Goal: Information Seeking & Learning: Stay updated

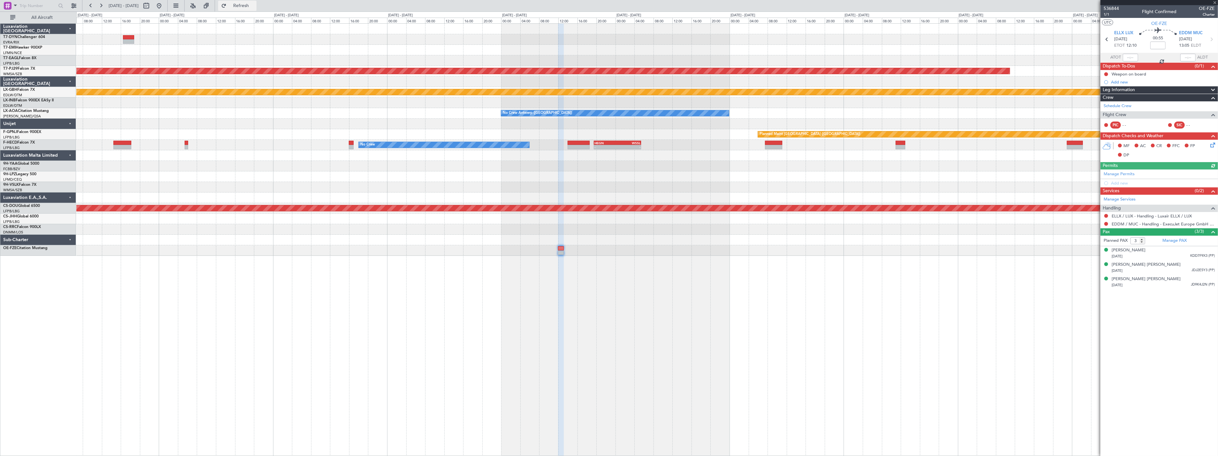
click at [244, 4] on button "Refresh" at bounding box center [237, 6] width 38 height 10
click at [1130, 249] on div "[PERSON_NAME]" at bounding box center [1129, 250] width 34 height 6
click at [250, 4] on span "Refresh" at bounding box center [241, 6] width 27 height 4
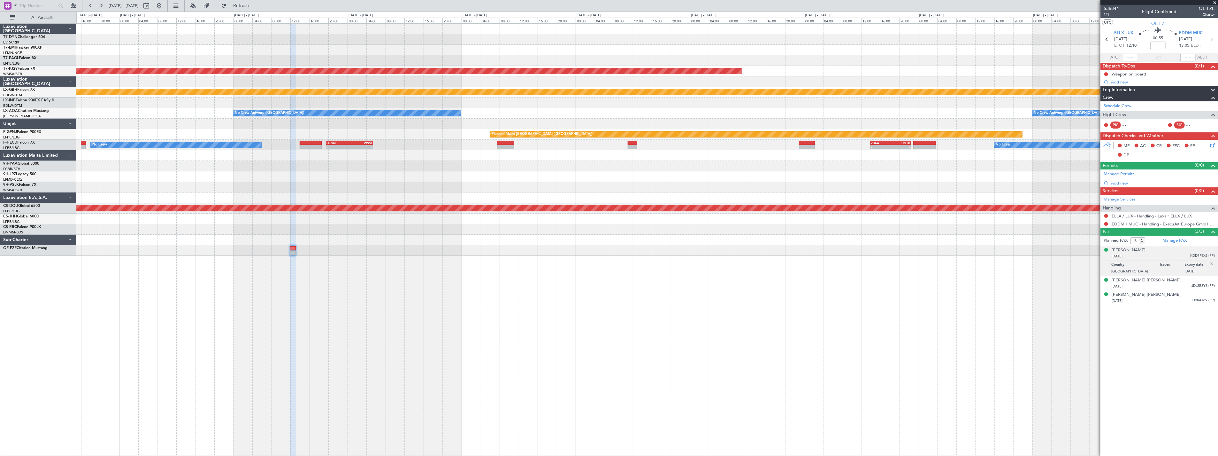
click at [48, 334] on div "Planned Maint [GEOGRAPHIC_DATA] (Sultan [PERSON_NAME] [PERSON_NAME] - Subang) W…" at bounding box center [609, 234] width 1218 height 444
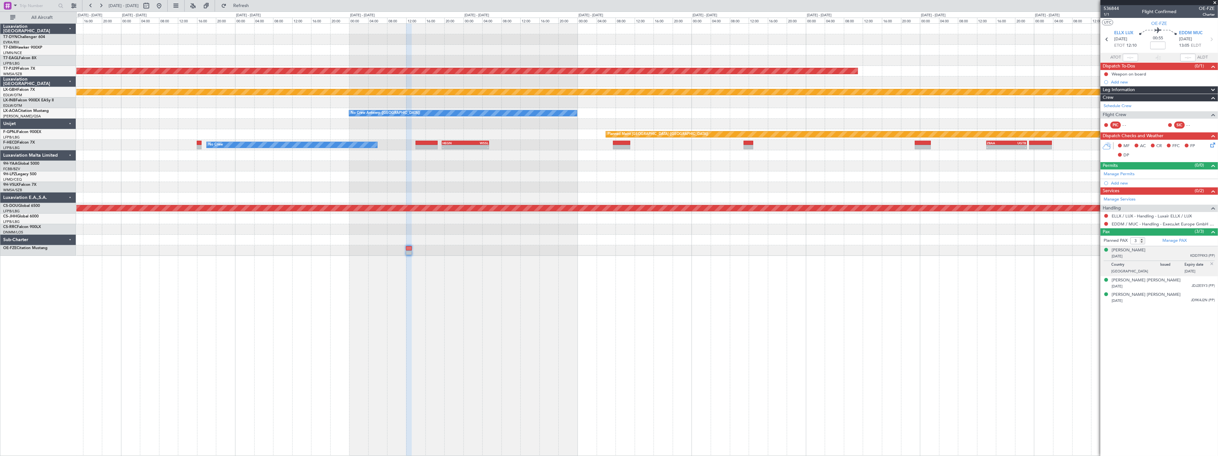
click at [391, 349] on div "Planned Maint [GEOGRAPHIC_DATA] (Sultan [PERSON_NAME] [PERSON_NAME] - Subang) W…" at bounding box center [647, 239] width 1142 height 432
click at [419, 348] on div "Planned Maint [GEOGRAPHIC_DATA] (Sultan [PERSON_NAME] [PERSON_NAME] - Subang) W…" at bounding box center [647, 239] width 1142 height 432
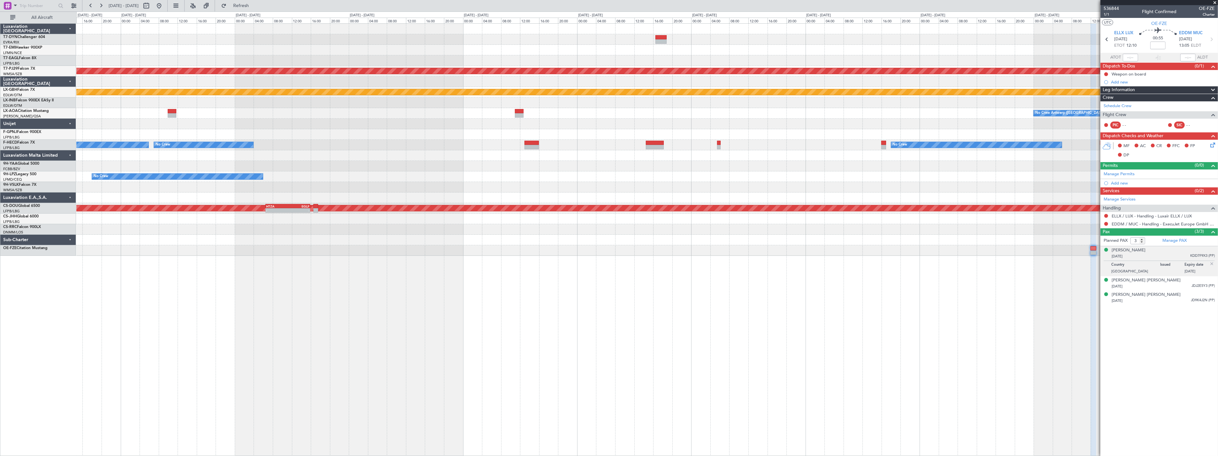
click at [958, 154] on div "Planned Maint [GEOGRAPHIC_DATA] Planned Maint [GEOGRAPHIC_DATA] (Sultan [PERSON…" at bounding box center [647, 140] width 1142 height 232
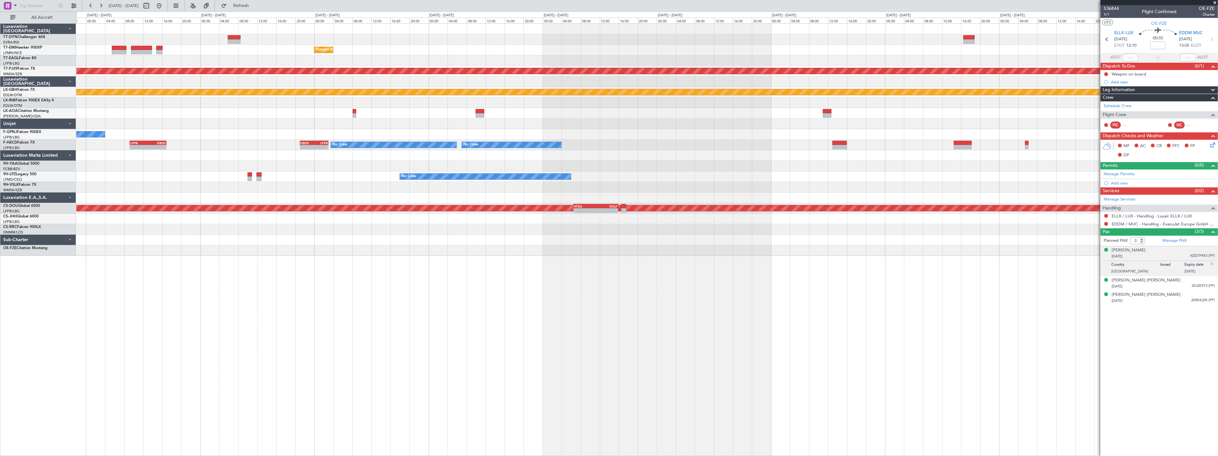
click at [843, 171] on div "No Crew" at bounding box center [647, 176] width 1142 height 11
click at [726, 173] on div "Planned Maint [GEOGRAPHIC_DATA] Planned Maint [GEOGRAPHIC_DATA] (Sultan [PERSON…" at bounding box center [647, 140] width 1142 height 232
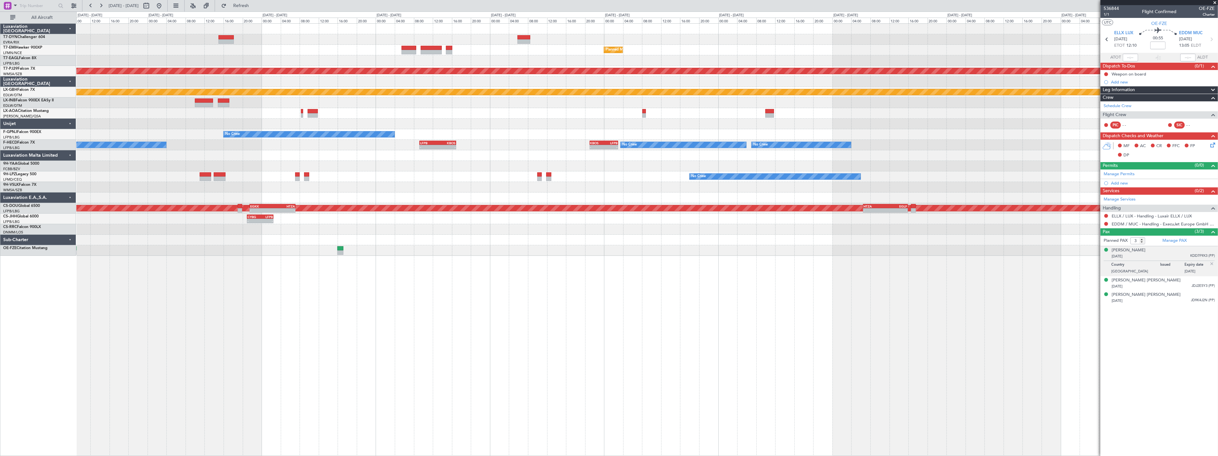
click at [710, 175] on div "Planned Maint [GEOGRAPHIC_DATA] - - KTEB 11:15 Z LFPB 17:40 Z Planned Maint [US…" at bounding box center [647, 140] width 1142 height 232
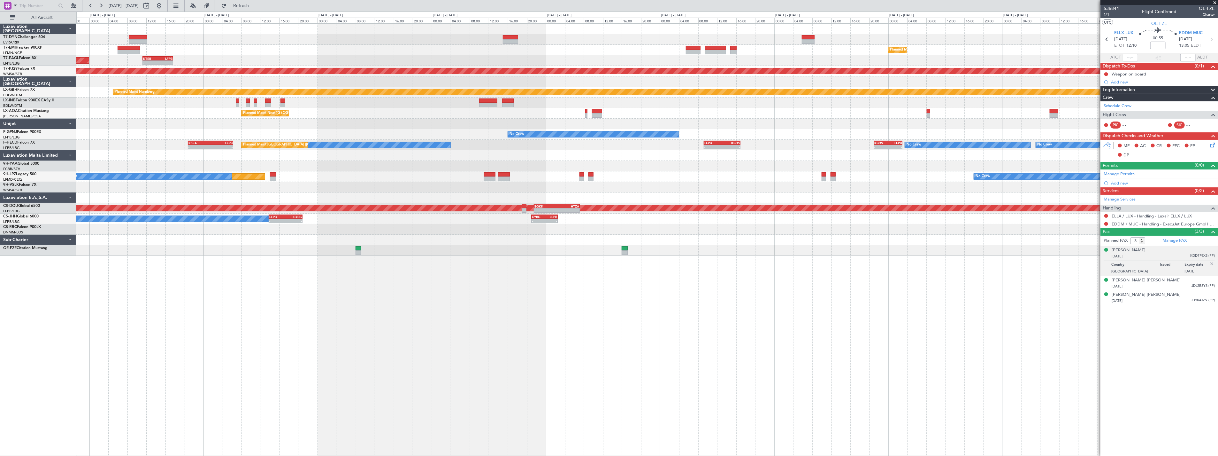
click at [533, 183] on div at bounding box center [647, 187] width 1142 height 11
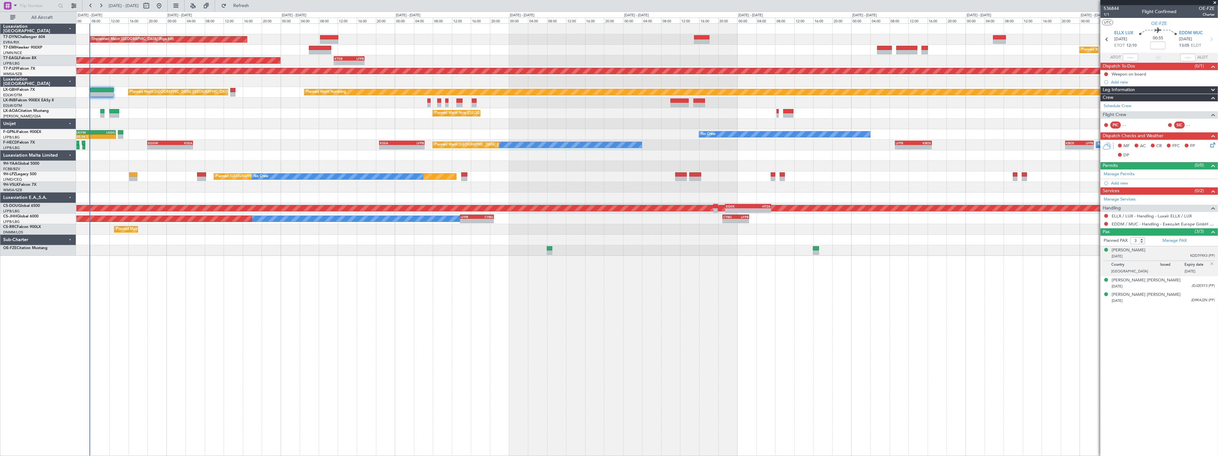
click at [558, 184] on div at bounding box center [647, 187] width 1142 height 11
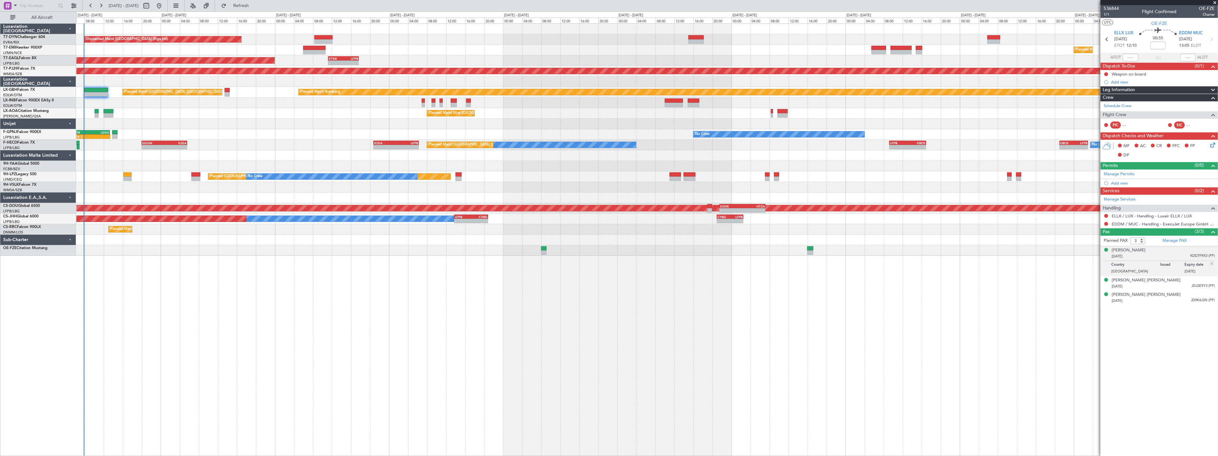
click at [477, 189] on div "Unplanned Maint [GEOGRAPHIC_DATA] (Riga Intl) Planned Maint [GEOGRAPHIC_DATA] -…" at bounding box center [647, 140] width 1142 height 232
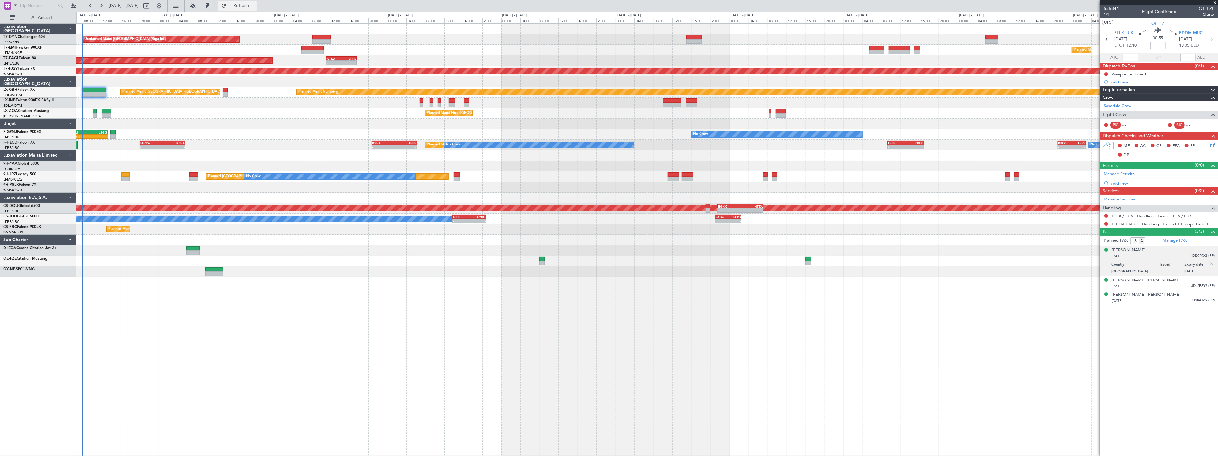
click at [253, 7] on span "Refresh" at bounding box center [241, 6] width 27 height 4
click at [837, 294] on div "Unplanned Maint [GEOGRAPHIC_DATA] (Riga Intl) Planned Maint [GEOGRAPHIC_DATA] P…" at bounding box center [647, 239] width 1142 height 432
click at [760, 292] on div "Unplanned Maint [GEOGRAPHIC_DATA] (Riga Intl) Planned Maint [GEOGRAPHIC_DATA] P…" at bounding box center [647, 239] width 1142 height 432
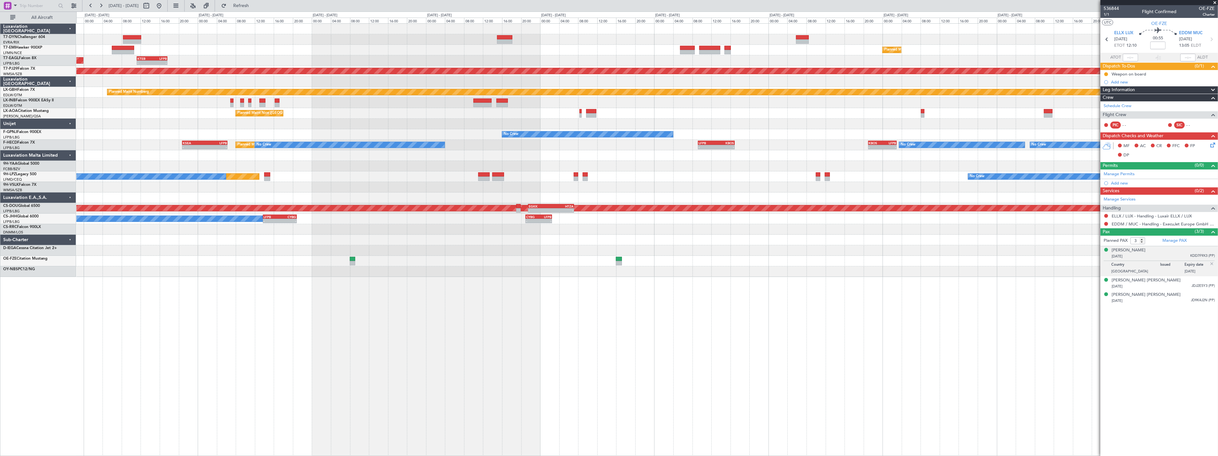
click at [624, 282] on div "Unplanned Maint [GEOGRAPHIC_DATA] (Riga Intl) Planned Maint [GEOGRAPHIC_DATA] P…" at bounding box center [647, 239] width 1142 height 432
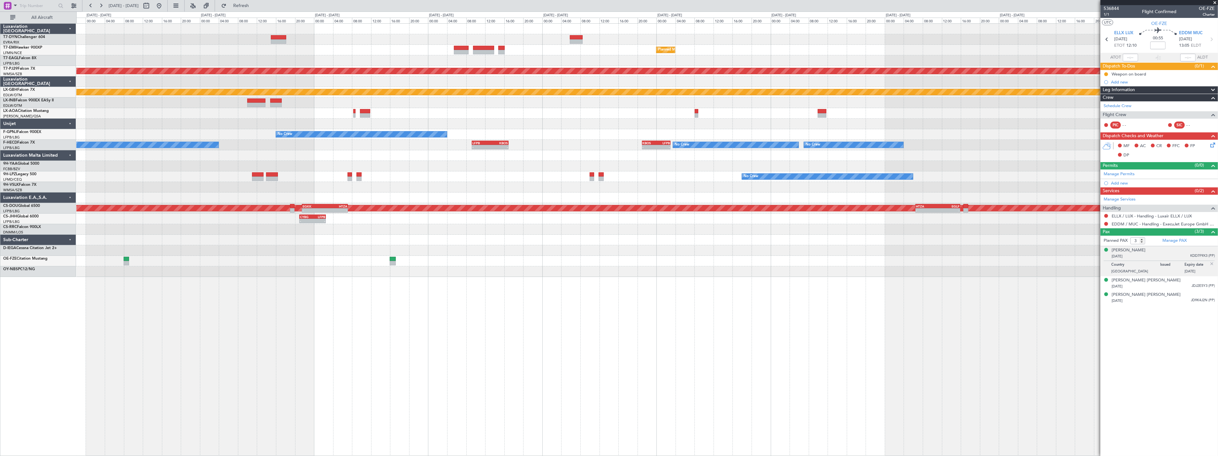
click at [605, 283] on div "Unplanned Maint [GEOGRAPHIC_DATA] (Riga Intl) Planned Maint [GEOGRAPHIC_DATA] -…" at bounding box center [647, 239] width 1142 height 432
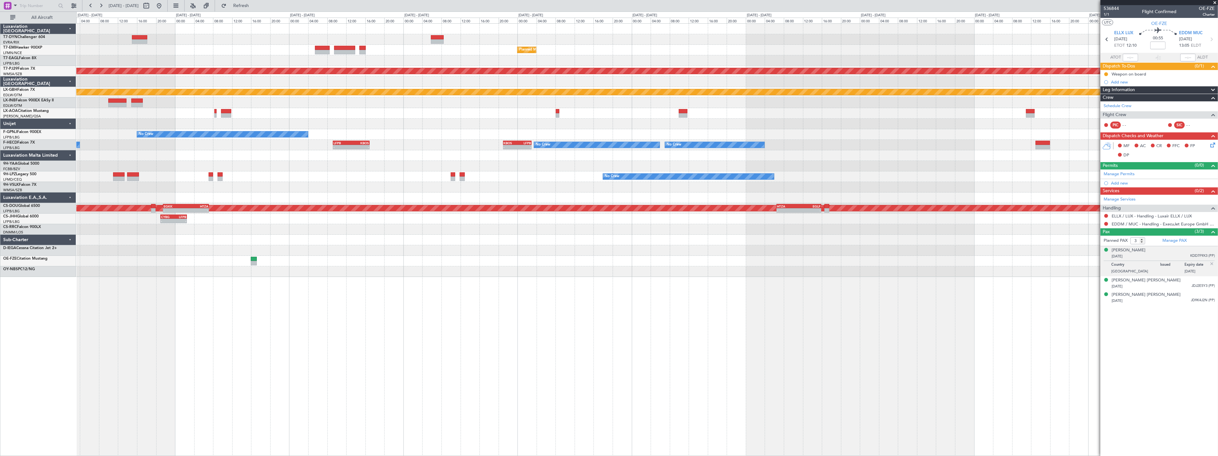
click at [637, 286] on div "Planned Maint [GEOGRAPHIC_DATA] - - KTEB 11:15 Z LFPB 17:40 Z Planned Maint [GE…" at bounding box center [647, 239] width 1142 height 432
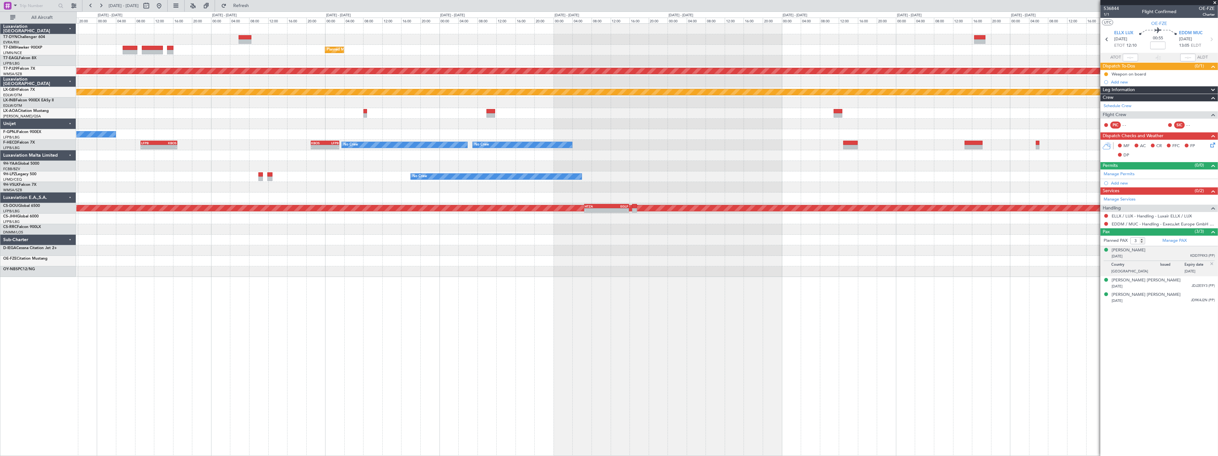
click at [682, 282] on div "Planned Maint [GEOGRAPHIC_DATA] Planned Maint [GEOGRAPHIC_DATA] (Sultan [PERSON…" at bounding box center [647, 239] width 1142 height 432
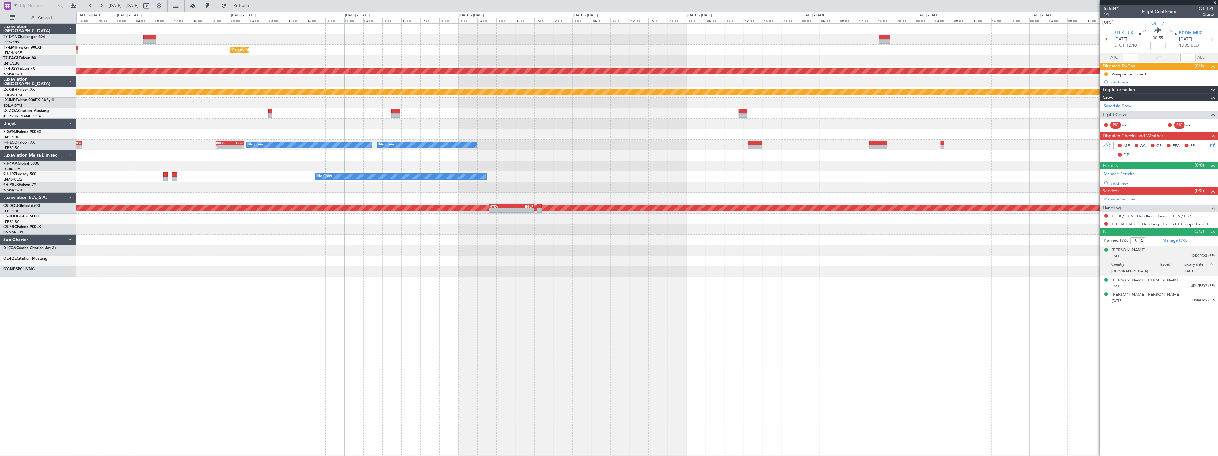
click at [618, 289] on div "Planned Maint [GEOGRAPHIC_DATA] Planned Maint [GEOGRAPHIC_DATA] (Sultan [PERSON…" at bounding box center [647, 239] width 1142 height 432
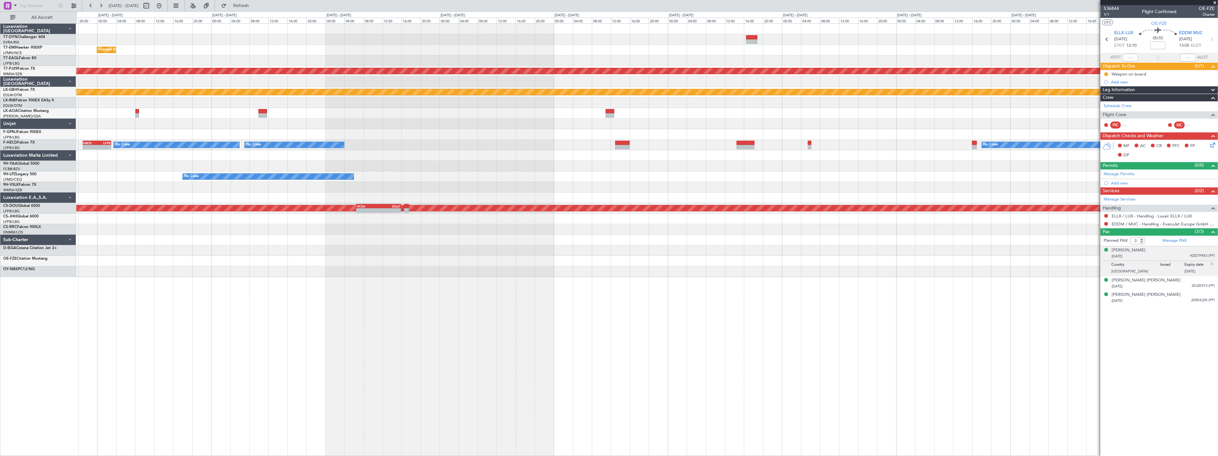
click at [598, 289] on div "Planned Maint [GEOGRAPHIC_DATA] Planned Maint [GEOGRAPHIC_DATA] (Sultan [PERSON…" at bounding box center [647, 239] width 1142 height 432
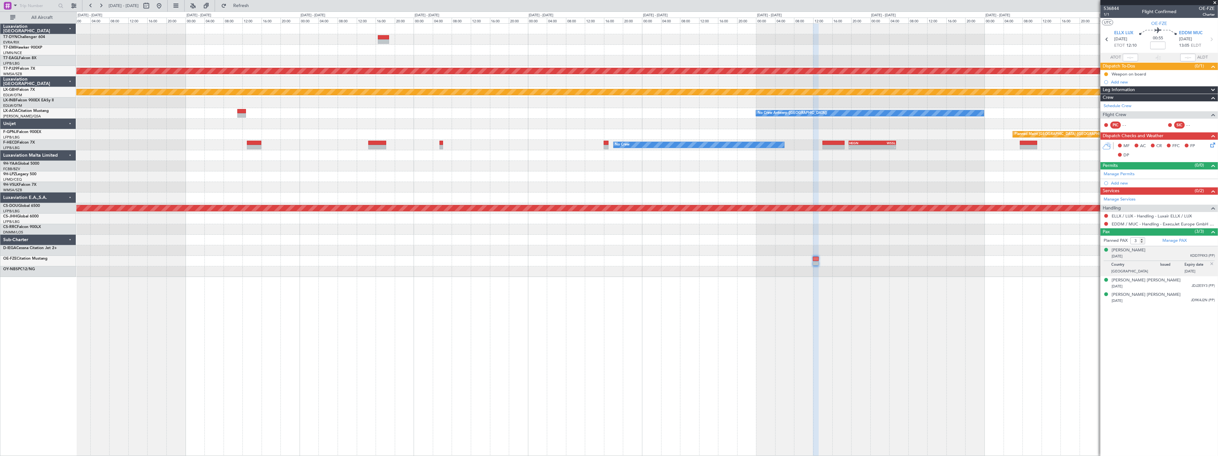
click at [605, 294] on div "Planned Maint [GEOGRAPHIC_DATA] (Sultan [PERSON_NAME] [PERSON_NAME] - Subang) P…" at bounding box center [647, 239] width 1142 height 432
click at [551, 289] on div "Planned Maint [GEOGRAPHIC_DATA] (Sultan [PERSON_NAME] [PERSON_NAME] - Subang) P…" at bounding box center [647, 239] width 1142 height 432
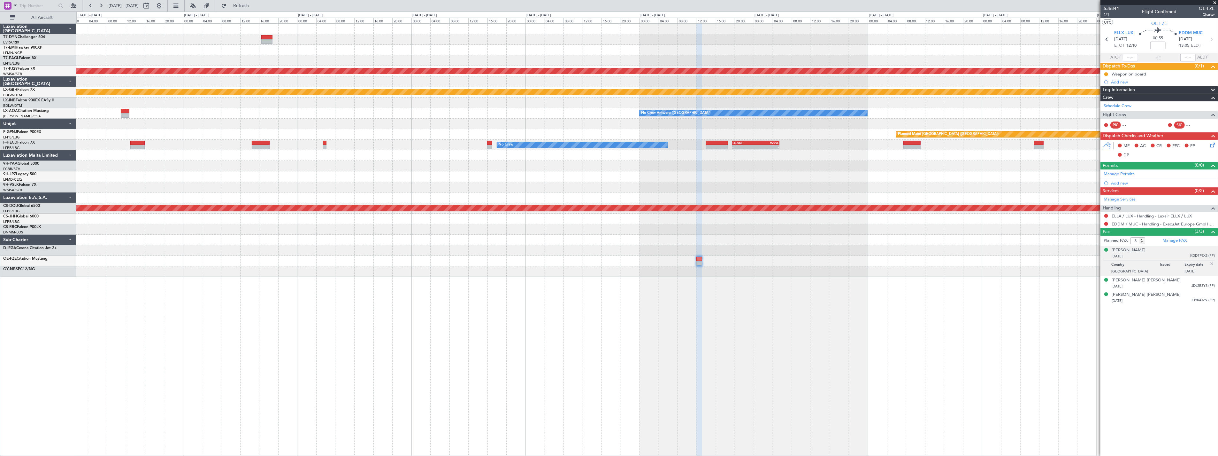
click at [682, 285] on div "Planned Maint [GEOGRAPHIC_DATA] (Sultan [PERSON_NAME] [PERSON_NAME] - Subang) P…" at bounding box center [647, 239] width 1142 height 432
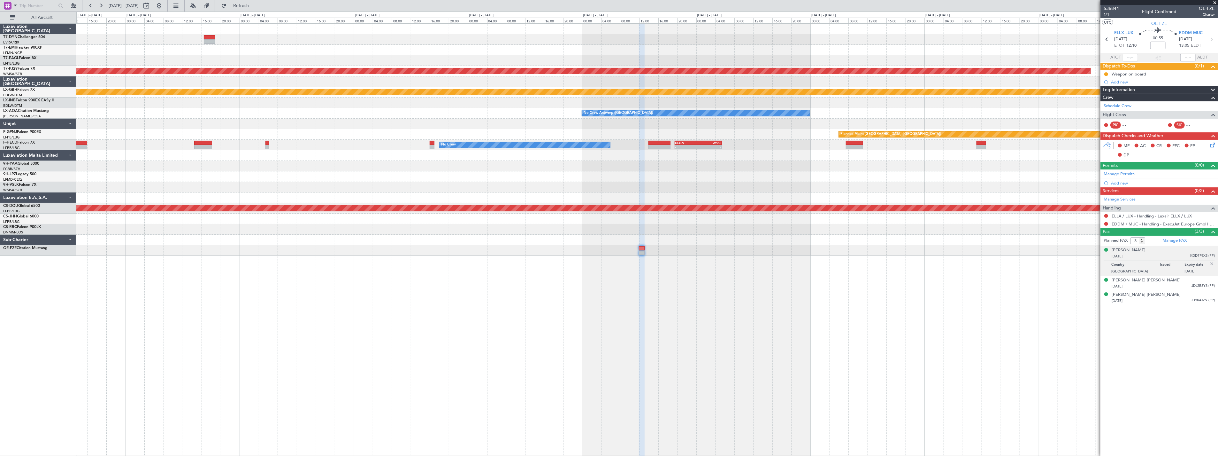
click at [643, 245] on div at bounding box center [647, 250] width 1142 height 11
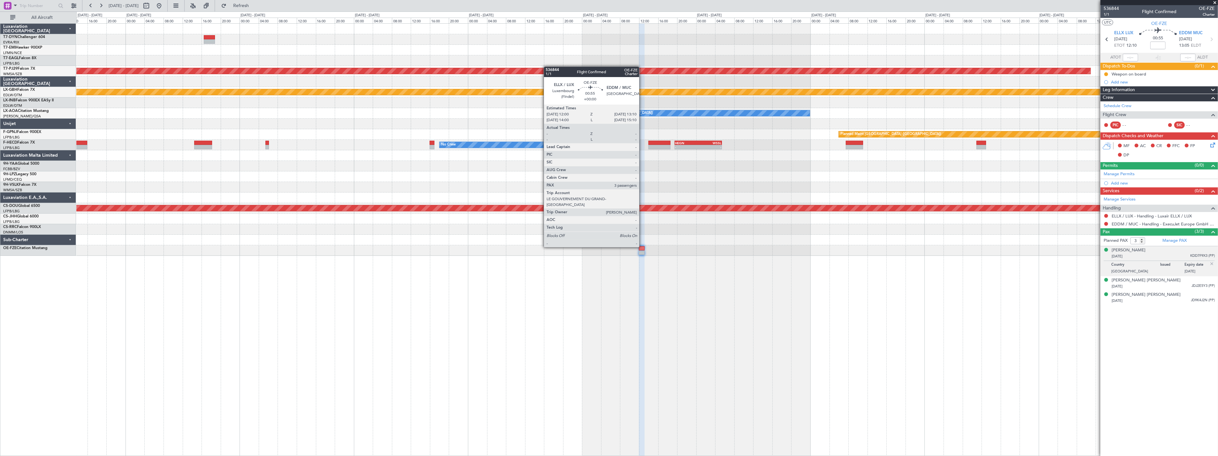
click at [643, 246] on div at bounding box center [642, 248] width 6 height 4
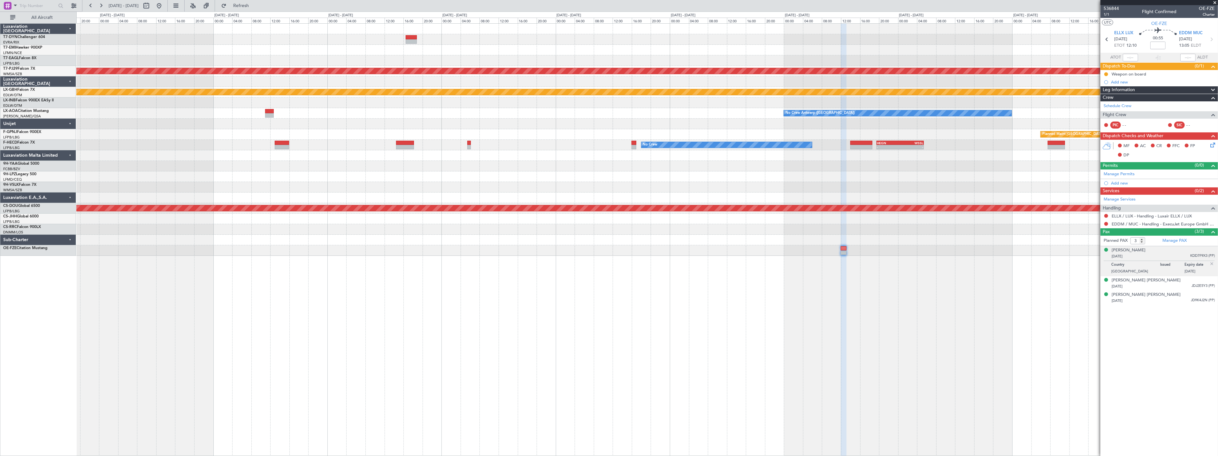
click at [410, 121] on div "Planned Maint [GEOGRAPHIC_DATA] (Sultan [PERSON_NAME] [PERSON_NAME] - Subang) P…" at bounding box center [647, 140] width 1142 height 232
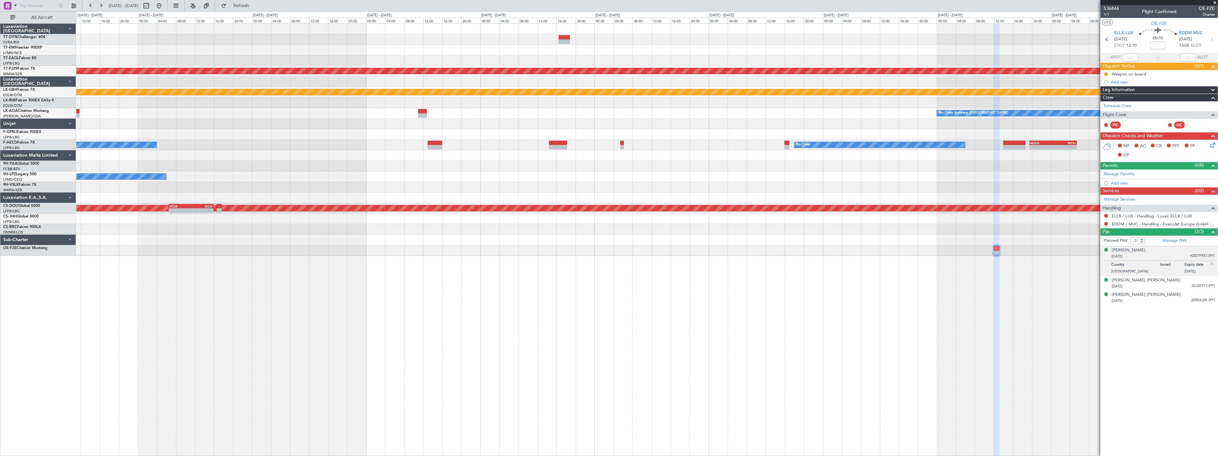
click at [449, 129] on div "Planned Maint [GEOGRAPHIC_DATA] Planned Maint [GEOGRAPHIC_DATA] (Sultan [PERSON…" at bounding box center [647, 140] width 1142 height 232
click at [449, 129] on div "Planned Maint [GEOGRAPHIC_DATA] ([GEOGRAPHIC_DATA])" at bounding box center [647, 134] width 1142 height 11
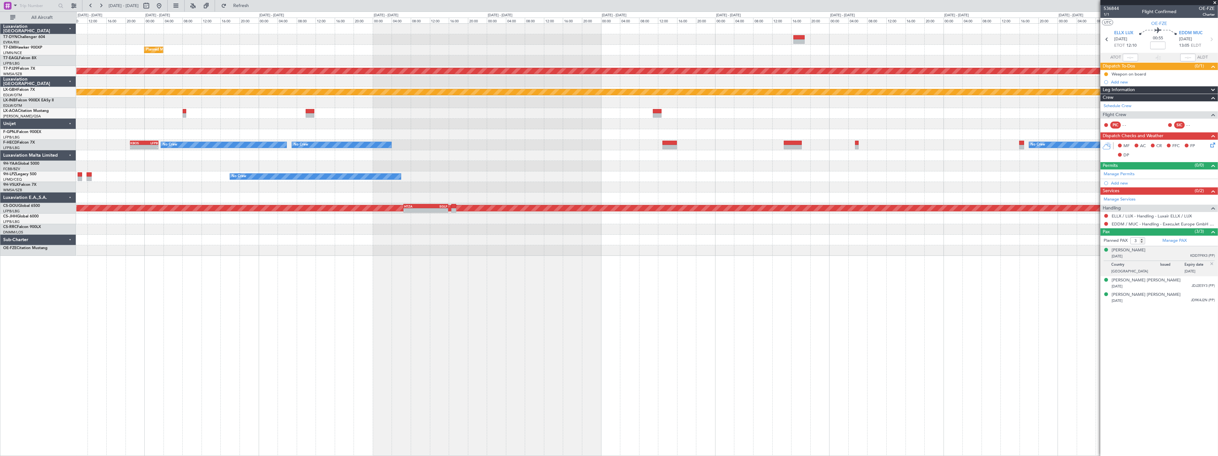
click at [492, 131] on div "Planned Maint [GEOGRAPHIC_DATA] Planned Maint [GEOGRAPHIC_DATA] (Sultan [PERSON…" at bounding box center [647, 140] width 1142 height 232
click at [504, 133] on div "Planned Maint [GEOGRAPHIC_DATA] Planned Maint [GEOGRAPHIC_DATA] (Sultan [PERSON…" at bounding box center [647, 140] width 1142 height 232
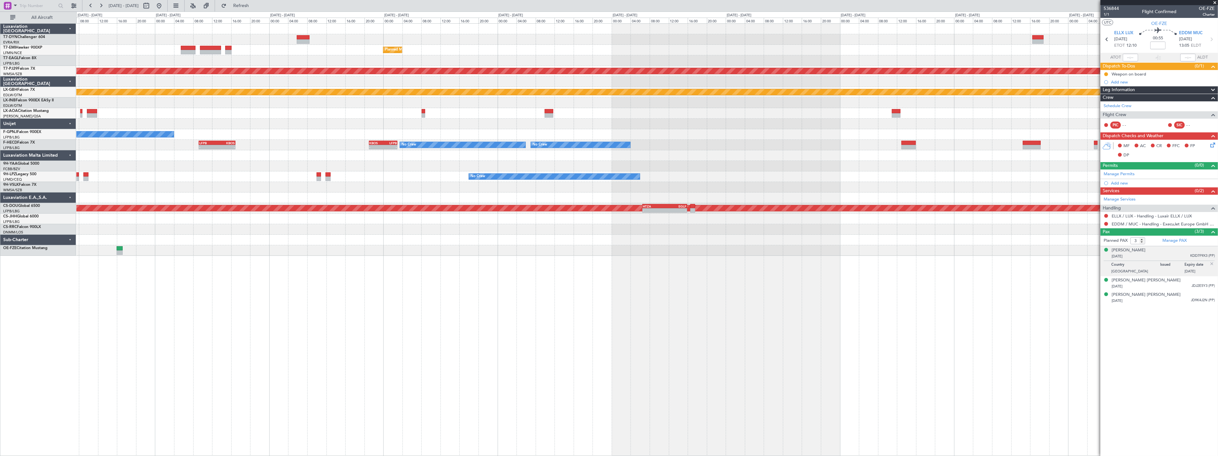
click at [344, 121] on div "Planned Maint [GEOGRAPHIC_DATA] Planned Maint [GEOGRAPHIC_DATA] (Sultan [PERSON…" at bounding box center [647, 140] width 1142 height 232
click at [344, 121] on div at bounding box center [647, 124] width 1142 height 11
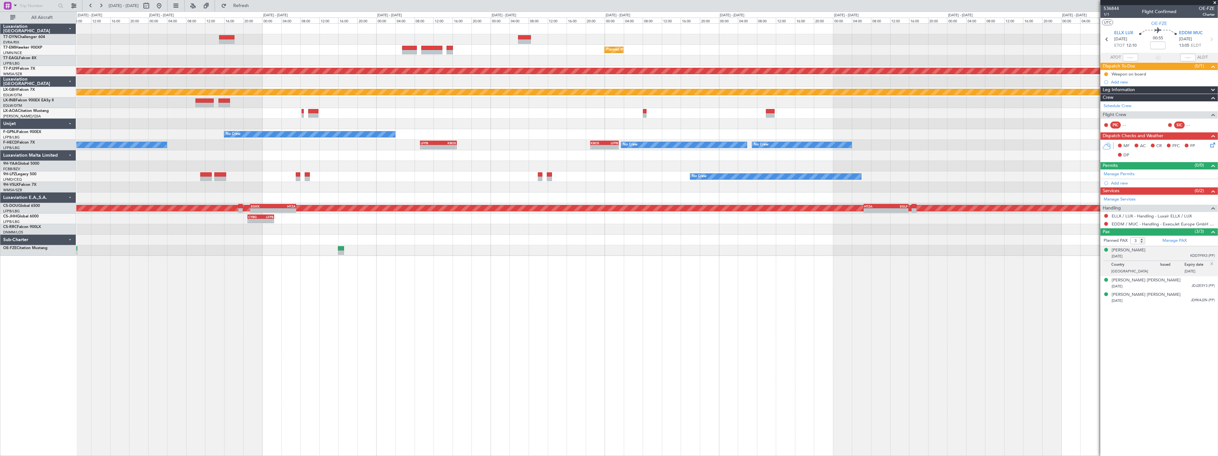
click at [359, 118] on div "Planned Maint [GEOGRAPHIC_DATA] - - KTEB 11:15 Z LFPB 17:40 Z Planned Maint [US…" at bounding box center [647, 140] width 1142 height 232
click at [359, 119] on div at bounding box center [647, 124] width 1142 height 11
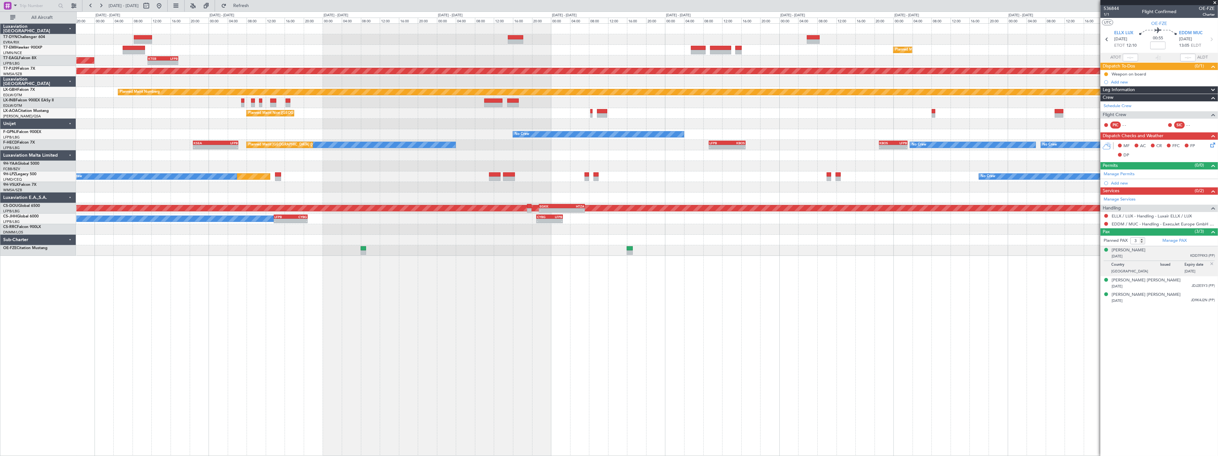
click at [526, 81] on div at bounding box center [647, 81] width 1142 height 11
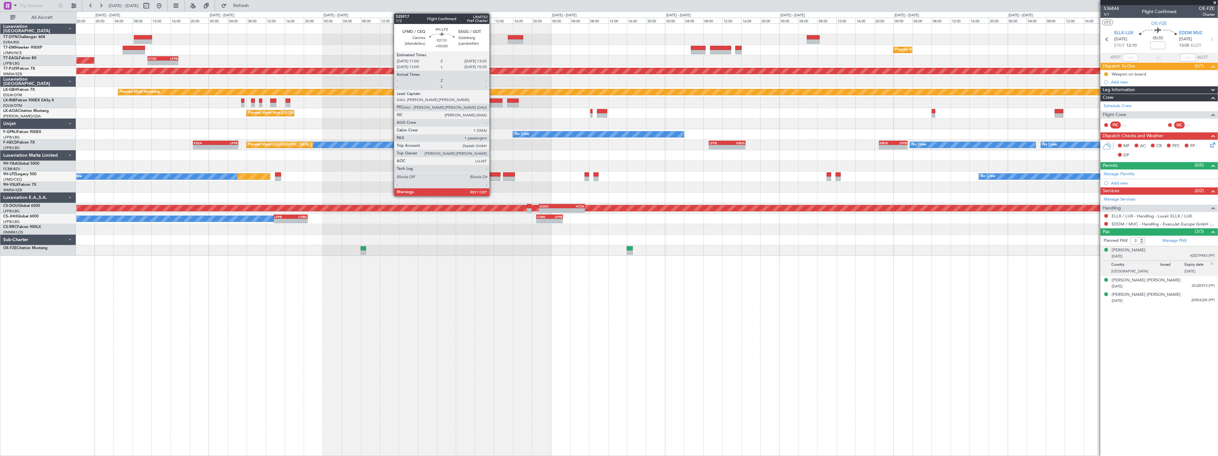
click at [493, 174] on div at bounding box center [495, 174] width 12 height 4
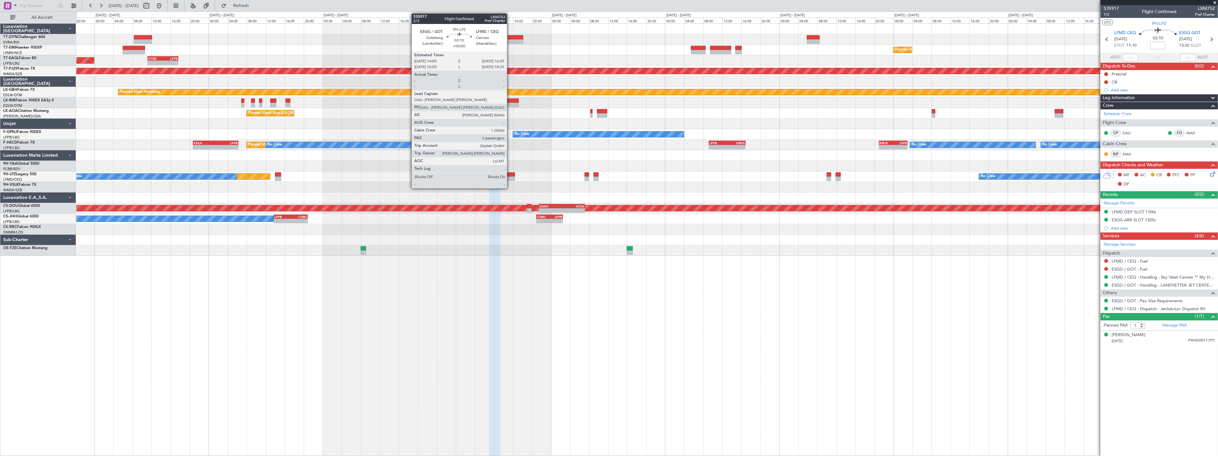
click at [510, 175] on div at bounding box center [509, 174] width 12 height 4
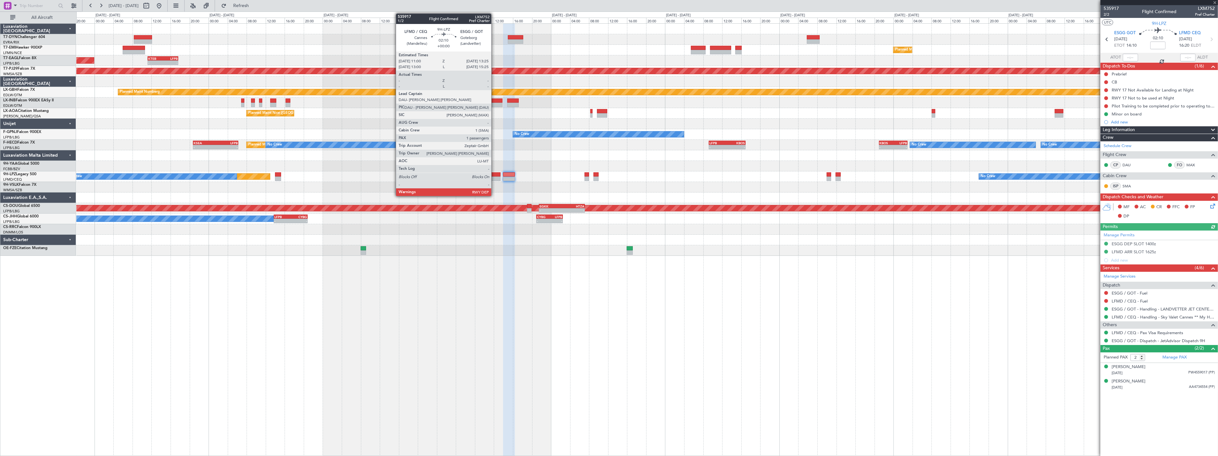
click at [495, 174] on div at bounding box center [495, 174] width 12 height 4
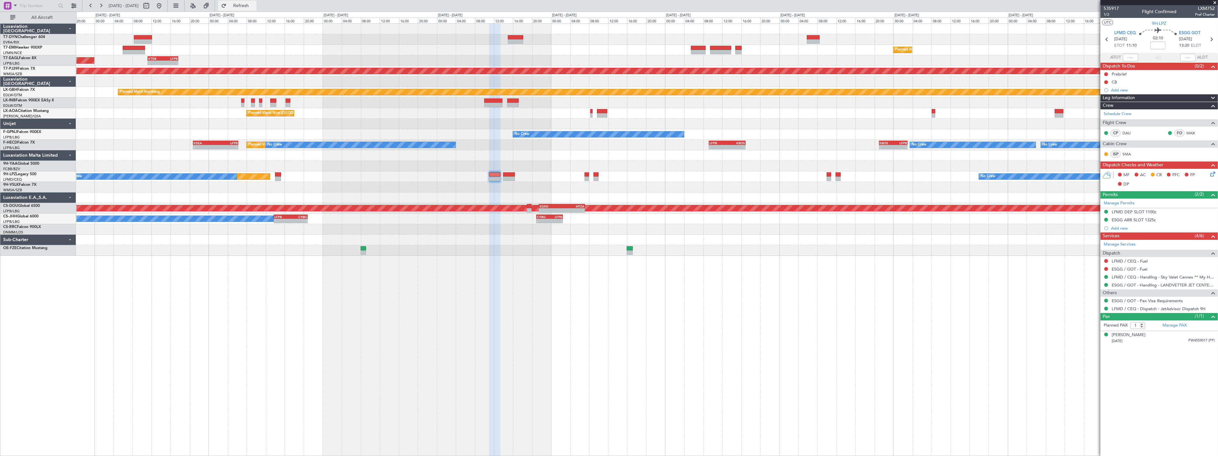
click at [257, 2] on button "Refresh" at bounding box center [237, 6] width 38 height 10
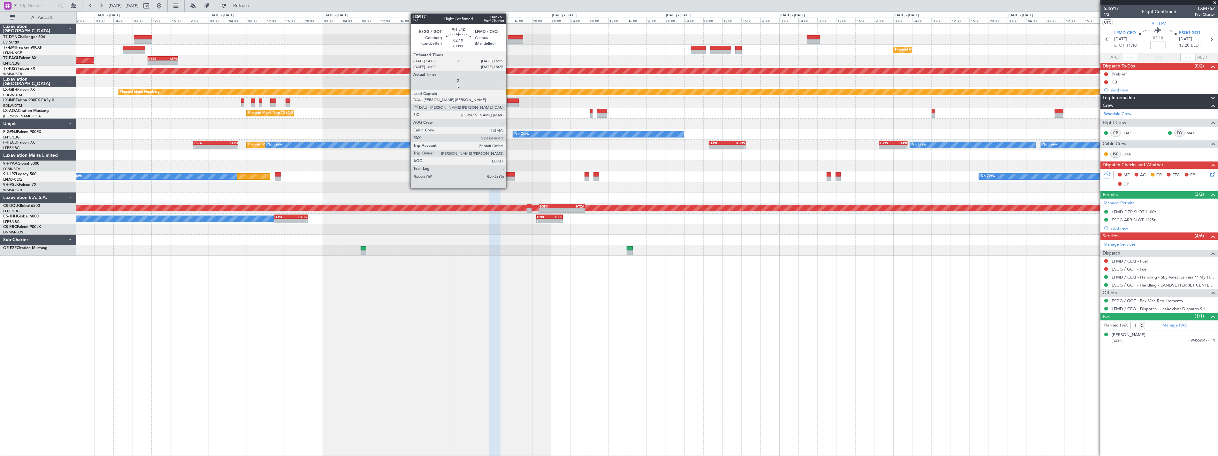
click at [509, 174] on div at bounding box center [509, 174] width 12 height 4
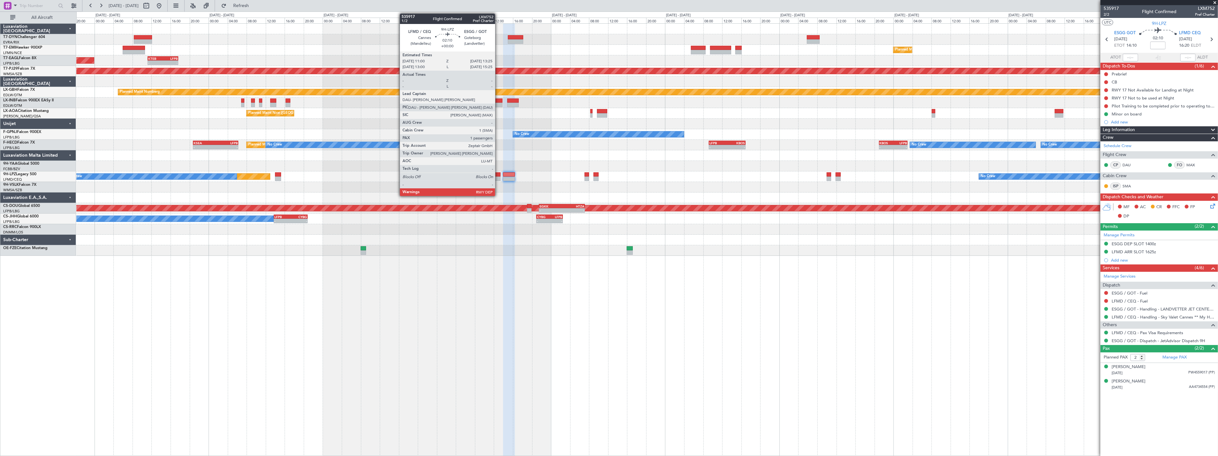
click at [498, 176] on div at bounding box center [495, 178] width 12 height 4
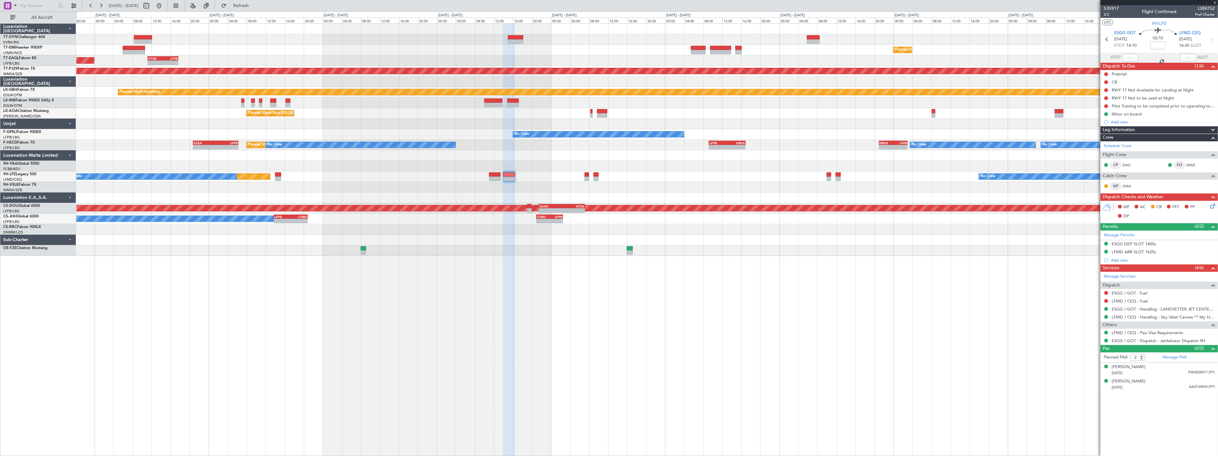
type input "1"
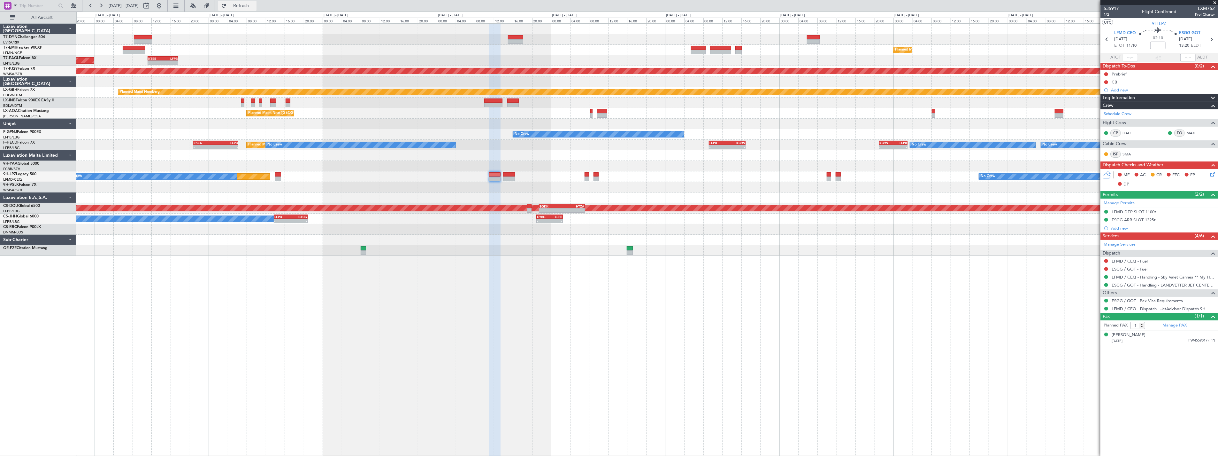
click at [246, 7] on button "Refresh" at bounding box center [237, 6] width 38 height 10
click at [1112, 8] on span "535917" at bounding box center [1111, 8] width 15 height 7
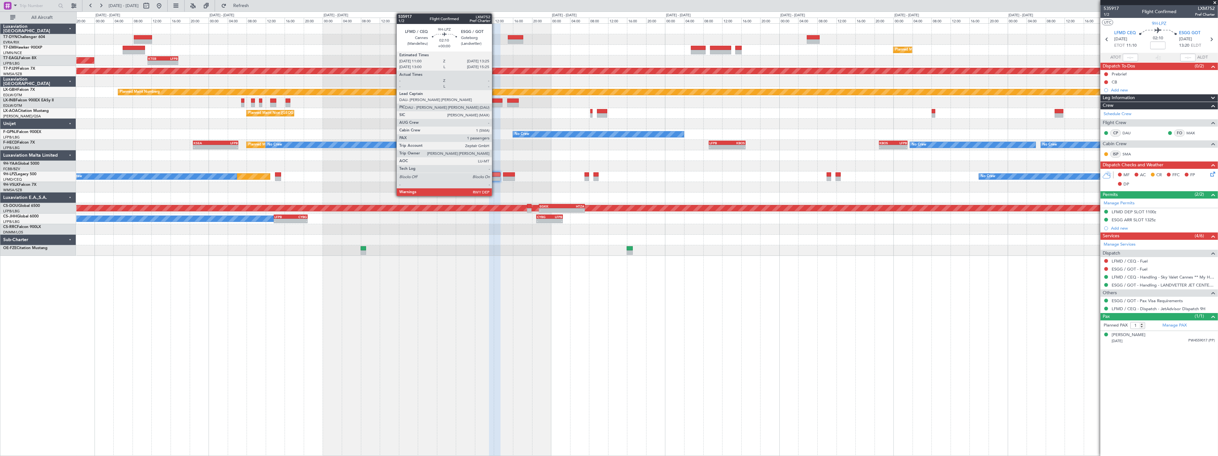
click at [461, 303] on div "Unplanned Maint [GEOGRAPHIC_DATA] (Riga Intl) Planned Maint [GEOGRAPHIC_DATA] P…" at bounding box center [647, 239] width 1142 height 432
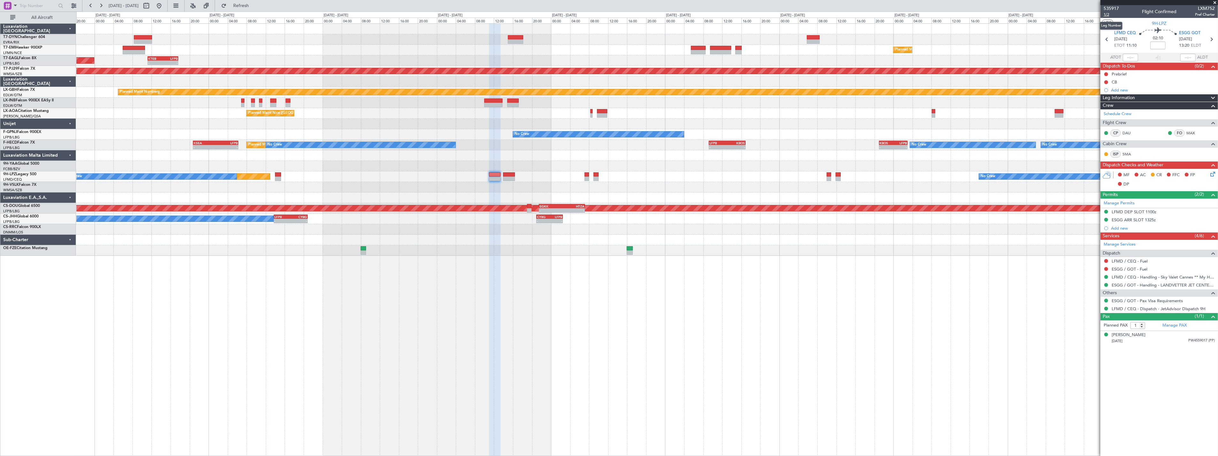
click at [1111, 15] on span "1/2" at bounding box center [1111, 14] width 15 height 5
click at [1107, 13] on span "1/2" at bounding box center [1111, 14] width 15 height 5
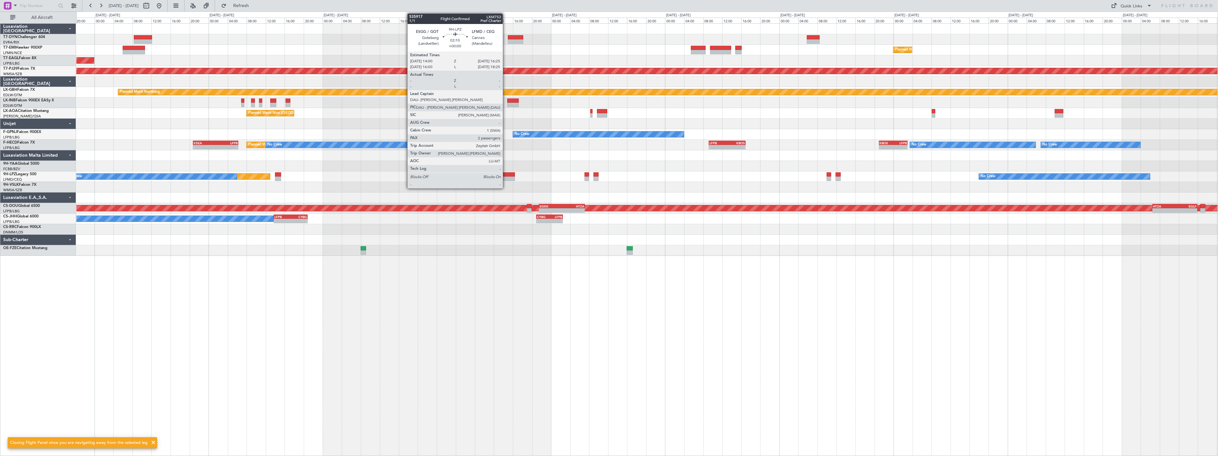
click at [506, 177] on div at bounding box center [509, 178] width 12 height 4
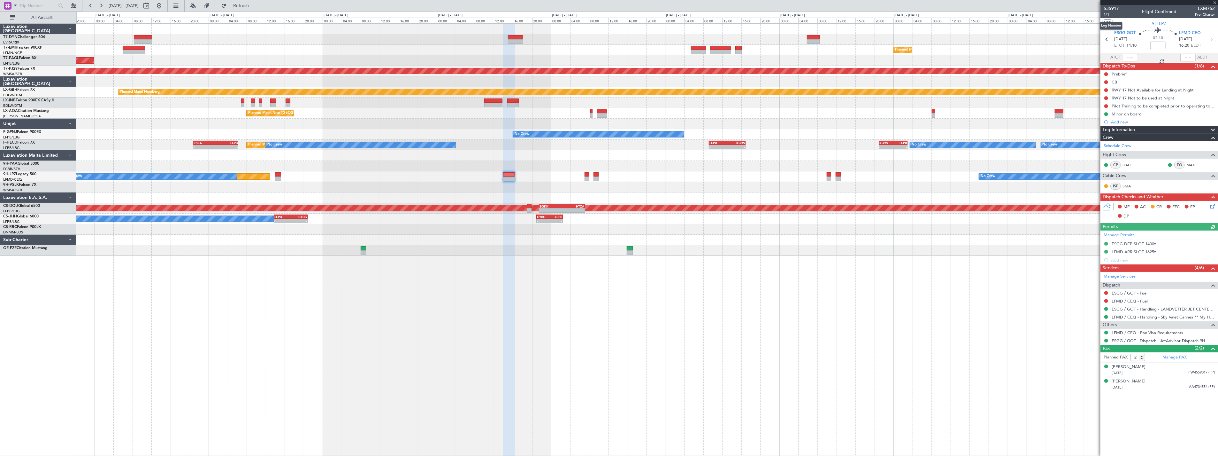
click at [1108, 14] on span "1/1" at bounding box center [1111, 14] width 15 height 5
click at [255, 4] on span "Refresh" at bounding box center [241, 6] width 27 height 4
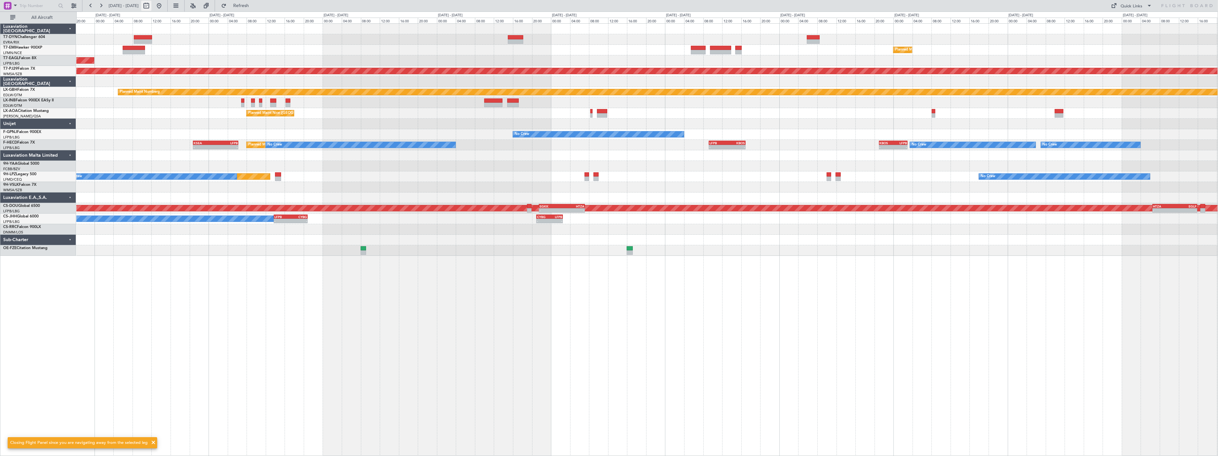
click at [151, 4] on button at bounding box center [146, 6] width 10 height 10
select select "9"
select select "2025"
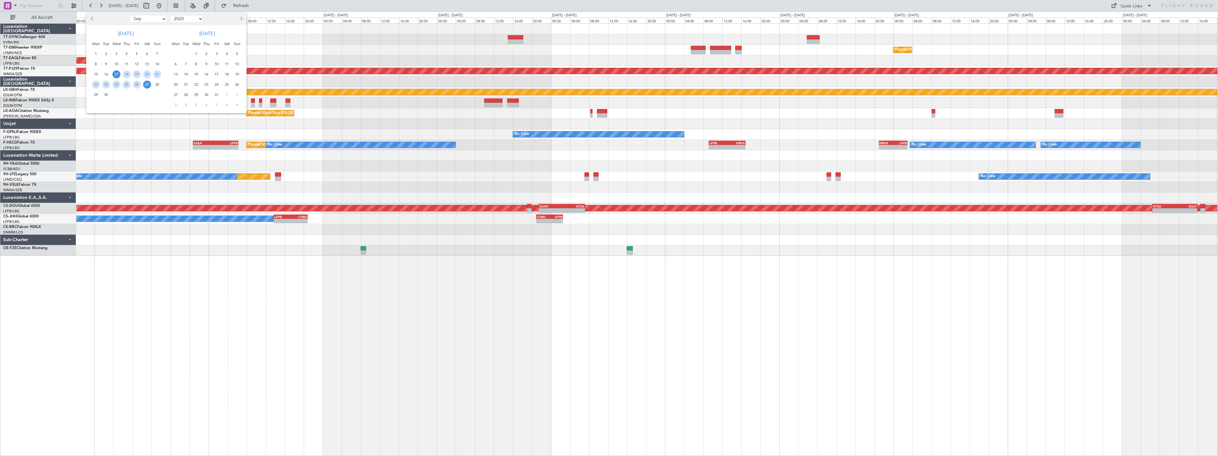
click at [165, 5] on div at bounding box center [609, 228] width 1218 height 456
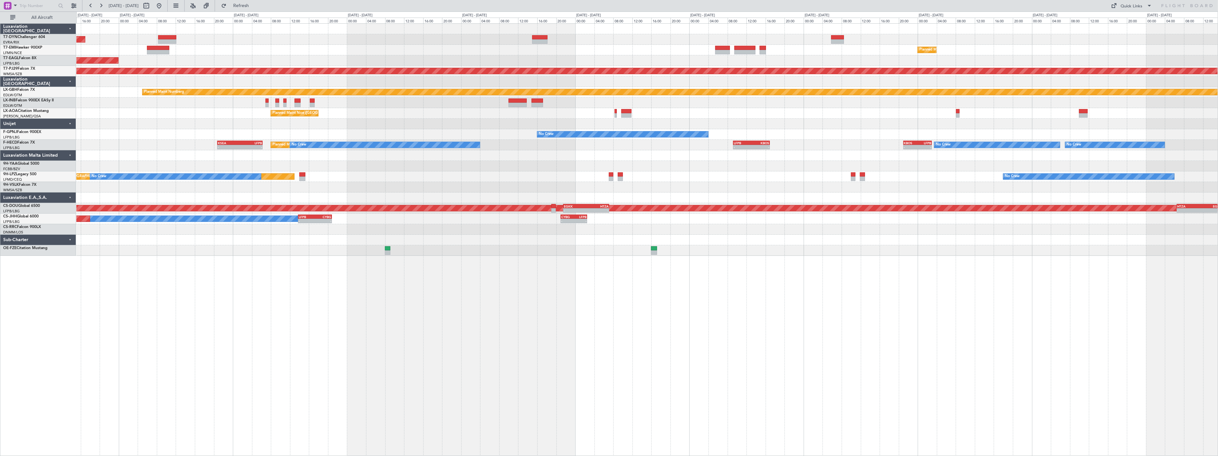
click at [475, 168] on div at bounding box center [647, 166] width 1142 height 11
click at [181, 5] on button at bounding box center [176, 6] width 10 height 10
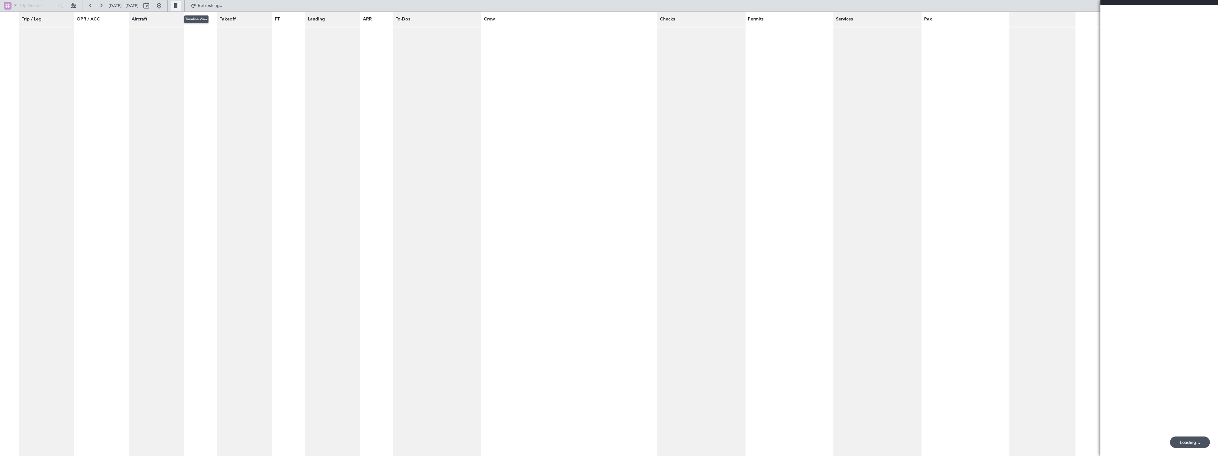
click at [181, 5] on button at bounding box center [176, 6] width 10 height 10
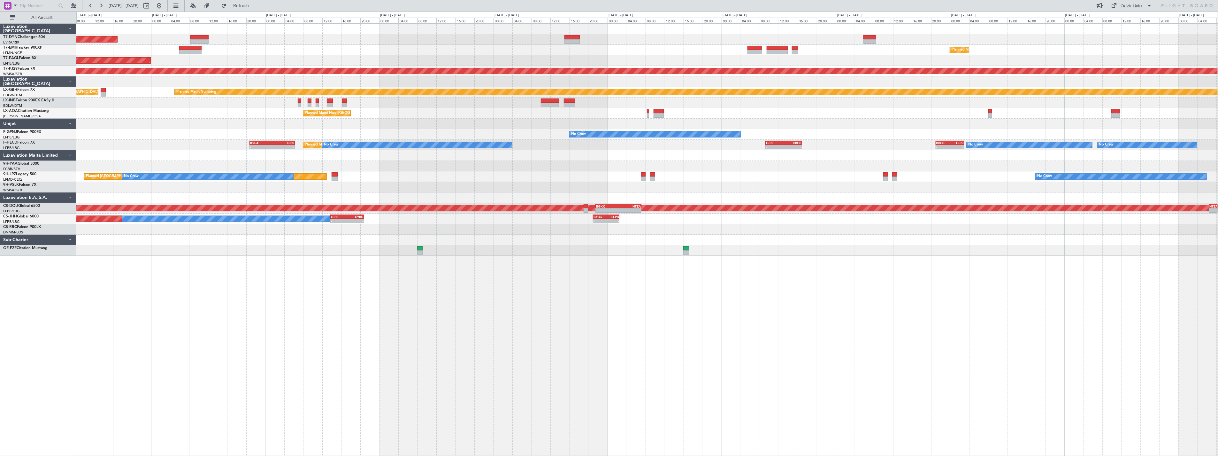
click at [444, 180] on div "Planned [GEOGRAPHIC_DATA] ([GEOGRAPHIC_DATA]) No Crew No Crew" at bounding box center [647, 176] width 1142 height 11
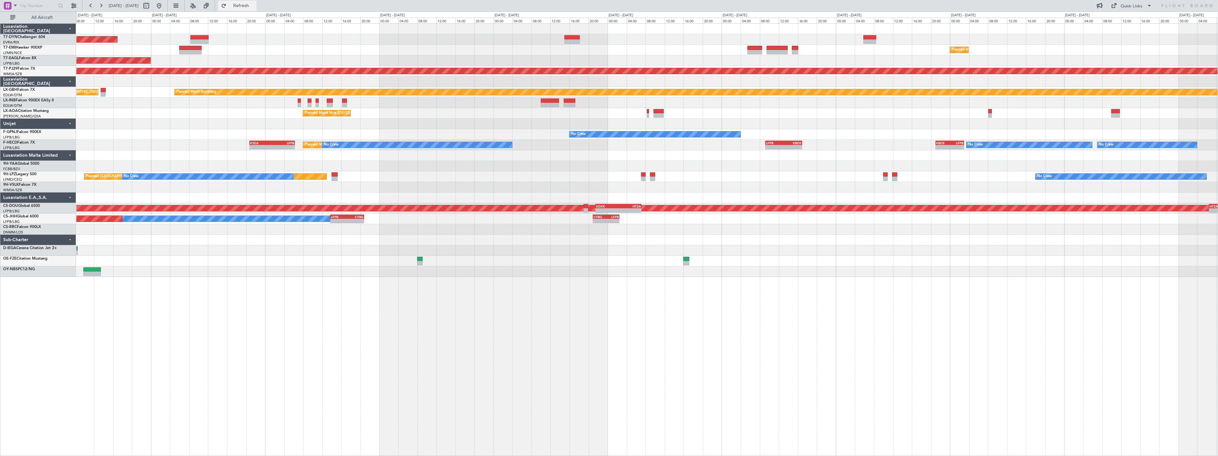
click at [257, 2] on button "Refresh" at bounding box center [237, 6] width 38 height 10
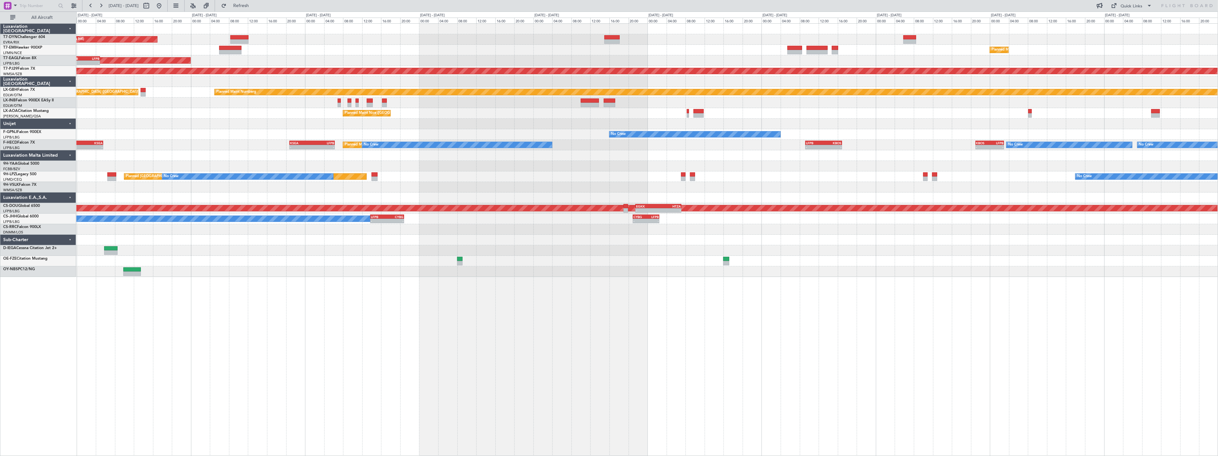
click at [225, 57] on div "Planned Maint [US_STATE] ([GEOGRAPHIC_DATA]) - - KTEB 22:30 Z LFPB 04:55 Z" at bounding box center [647, 60] width 1142 height 11
click at [353, 63] on div "Planned Maint [US_STATE] ([GEOGRAPHIC_DATA]) - - KTEB 22:30 Z LFPB 04:55 Z" at bounding box center [647, 60] width 1142 height 11
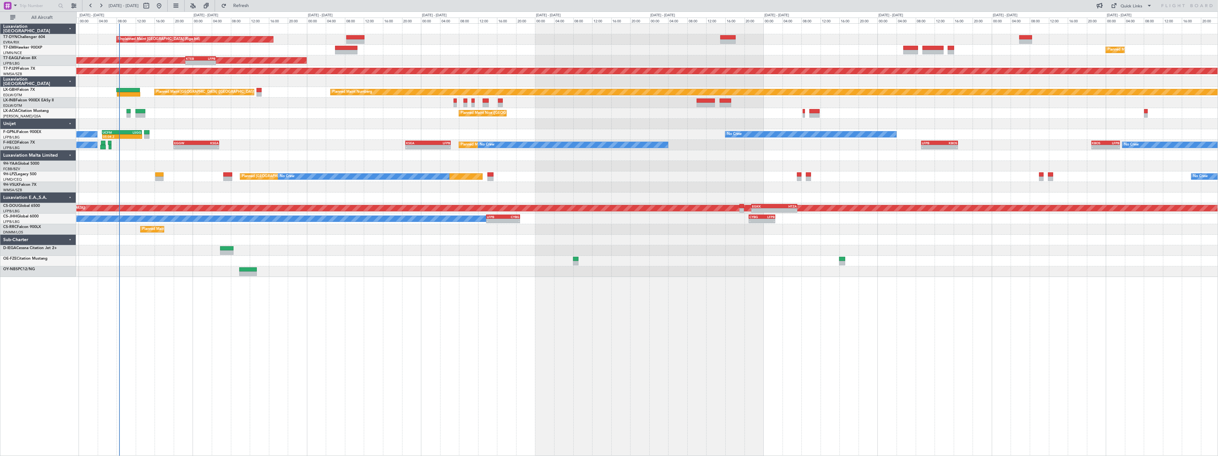
click at [401, 63] on div "Planned Maint [US_STATE] ([GEOGRAPHIC_DATA]) - - KTEB 22:30 Z LFPB 04:55 Z" at bounding box center [647, 60] width 1142 height 11
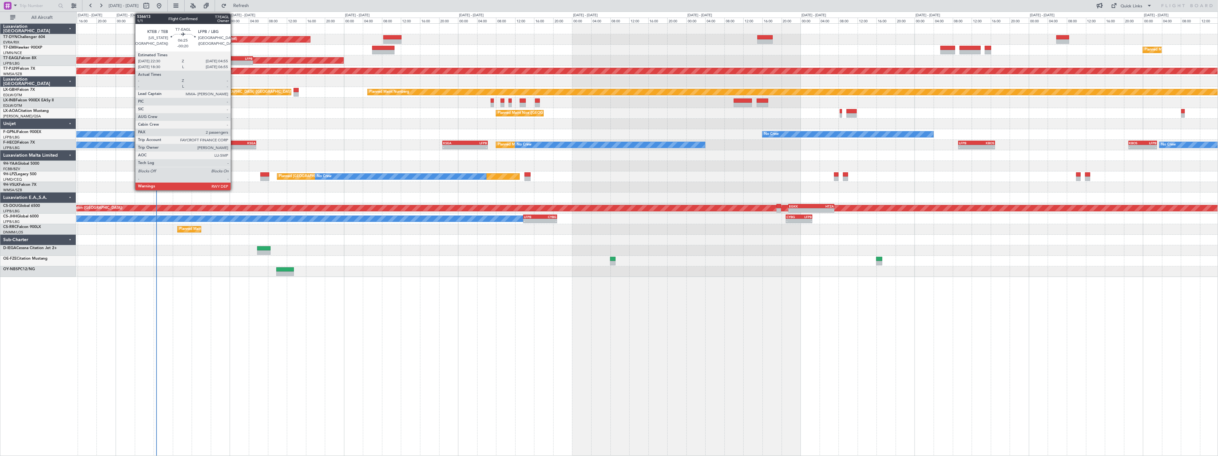
click at [234, 58] on div "KTEB" at bounding box center [230, 59] width 15 height 4
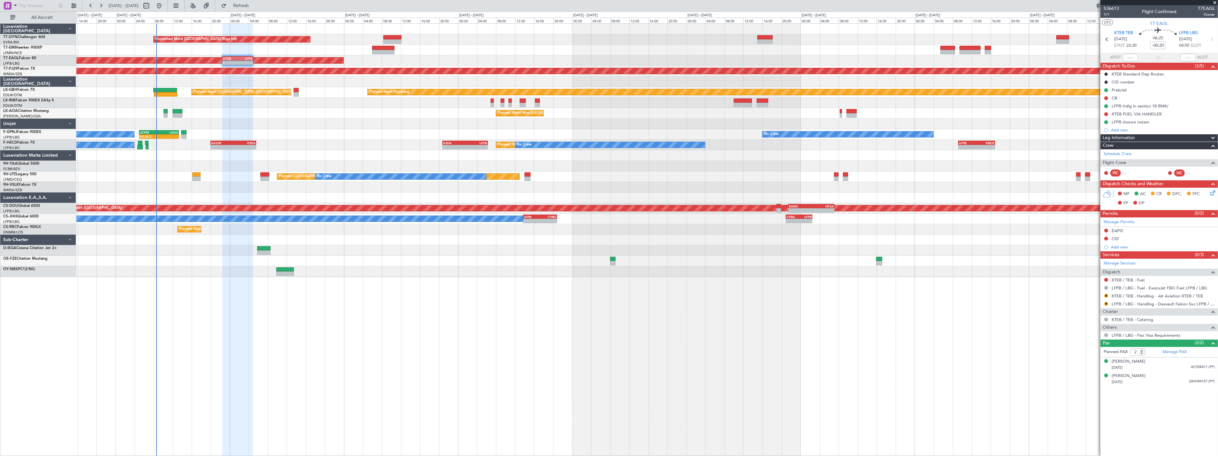
type input "-00:15"
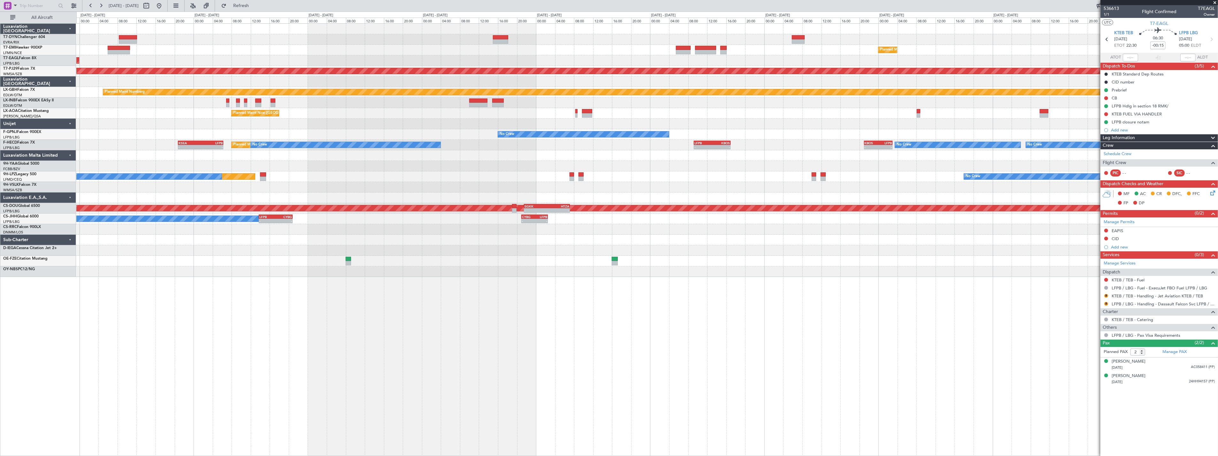
click at [318, 313] on div "Unplanned Maint [GEOGRAPHIC_DATA] (Riga Intl) Planned Maint [GEOGRAPHIC_DATA] P…" at bounding box center [647, 239] width 1142 height 432
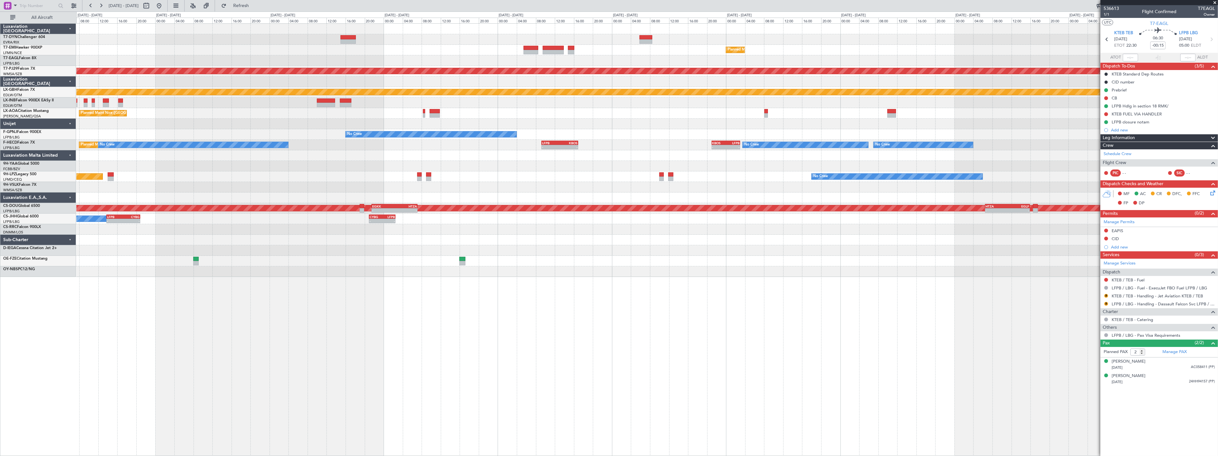
click at [308, 315] on div "Unplanned Maint [GEOGRAPHIC_DATA] (Riga Intl) Planned Maint [GEOGRAPHIC_DATA] -…" at bounding box center [647, 239] width 1142 height 432
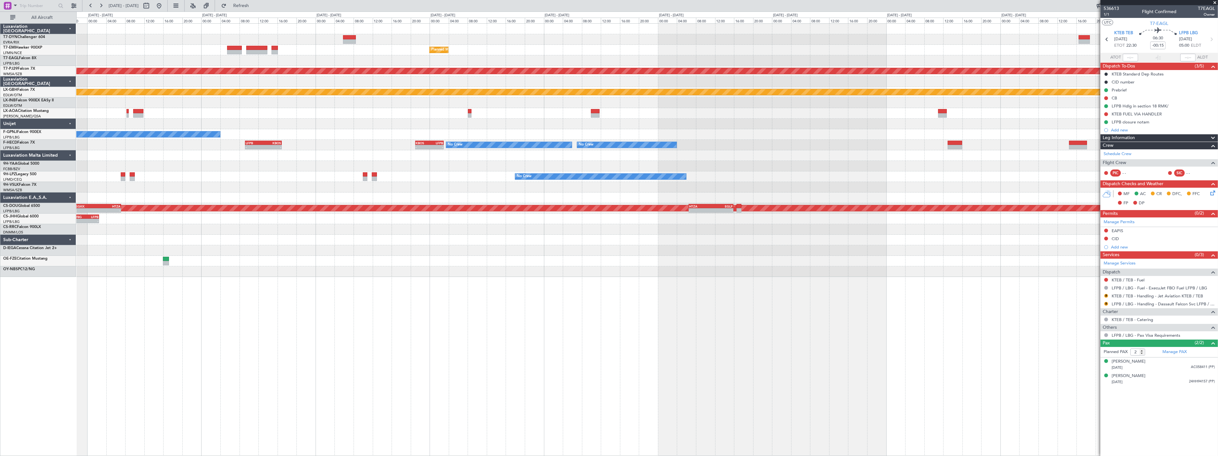
click at [318, 315] on div "Planned Maint [GEOGRAPHIC_DATA] Planned Maint [GEOGRAPHIC_DATA] (Sultan [PERSON…" at bounding box center [647, 239] width 1142 height 432
click at [301, 315] on div "Planned Maint [GEOGRAPHIC_DATA] Planned Maint [GEOGRAPHIC_DATA] (Sultan [PERSON…" at bounding box center [647, 239] width 1142 height 432
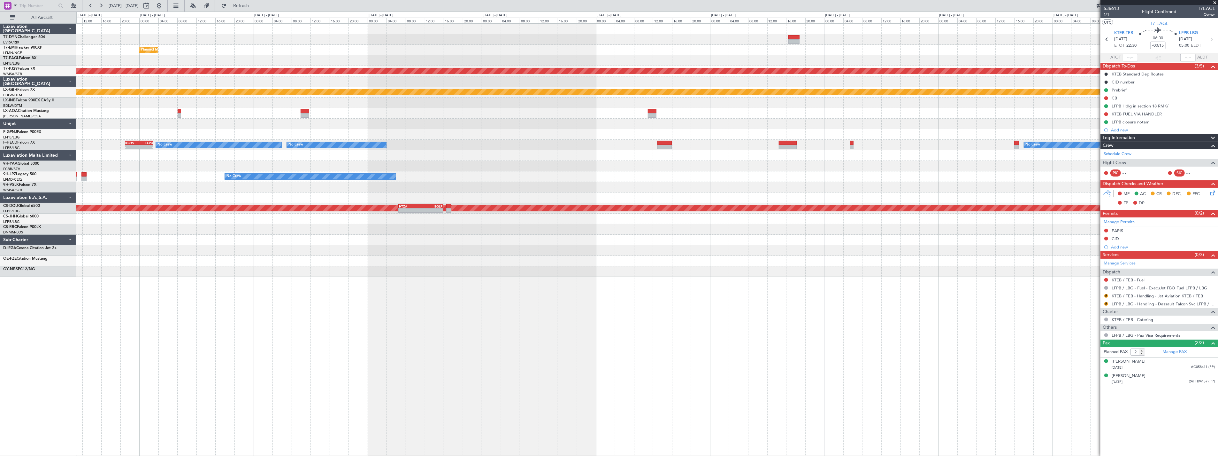
click at [328, 307] on div "Planned Maint [GEOGRAPHIC_DATA] Planned Maint [GEOGRAPHIC_DATA] (Sultan [PERSON…" at bounding box center [647, 239] width 1142 height 432
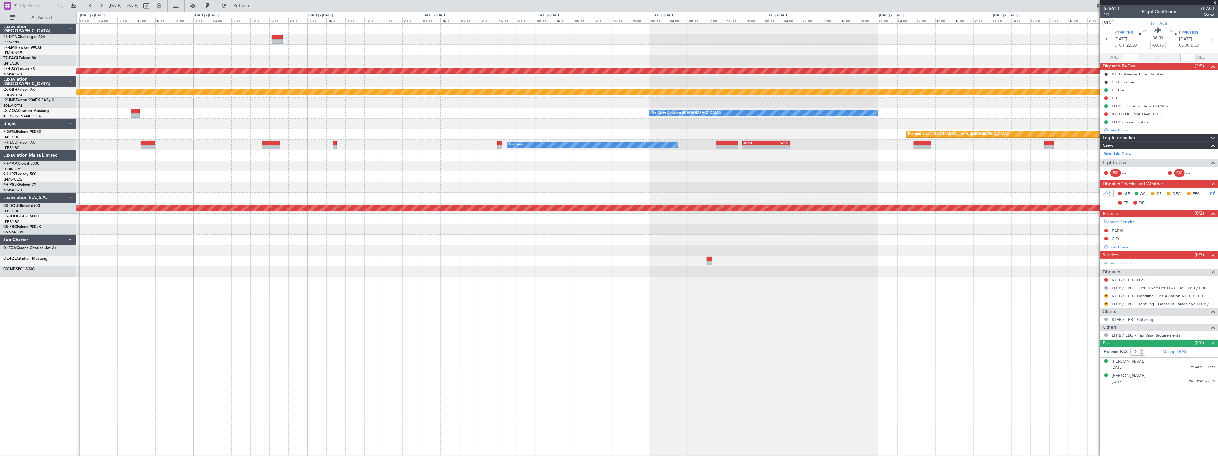
click at [313, 298] on div "Planned Maint [GEOGRAPHIC_DATA] (Sultan [PERSON_NAME] [PERSON_NAME] - Subang) P…" at bounding box center [647, 239] width 1142 height 432
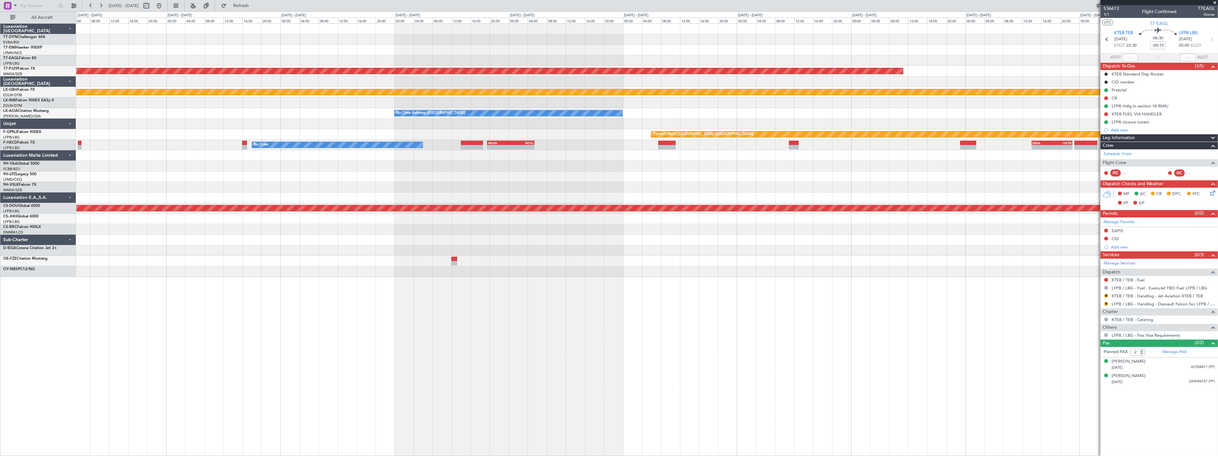
click at [459, 303] on div "Planned Maint [GEOGRAPHIC_DATA] (Sultan [PERSON_NAME] [PERSON_NAME] - Subang) P…" at bounding box center [647, 239] width 1142 height 432
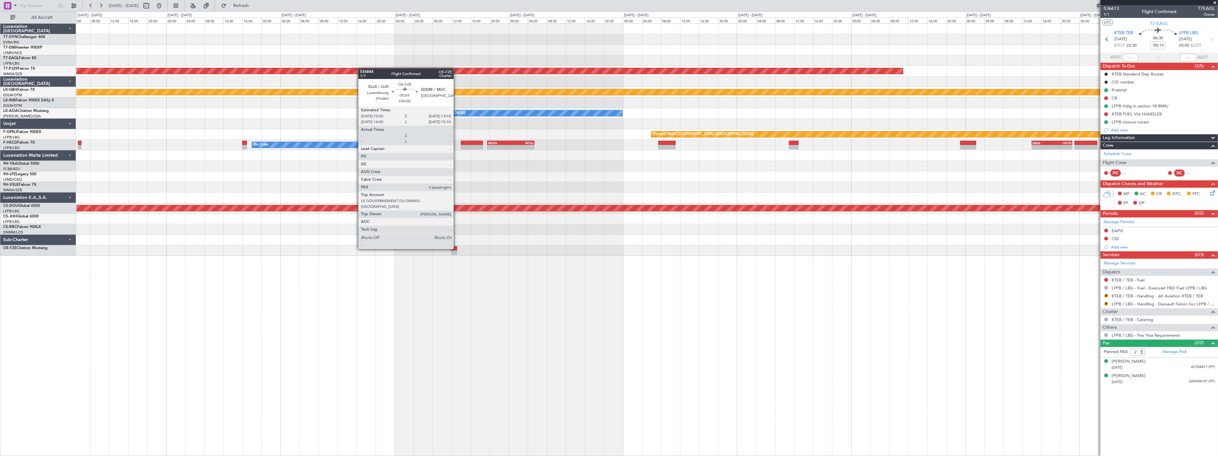
click at [457, 248] on div at bounding box center [454, 248] width 6 height 4
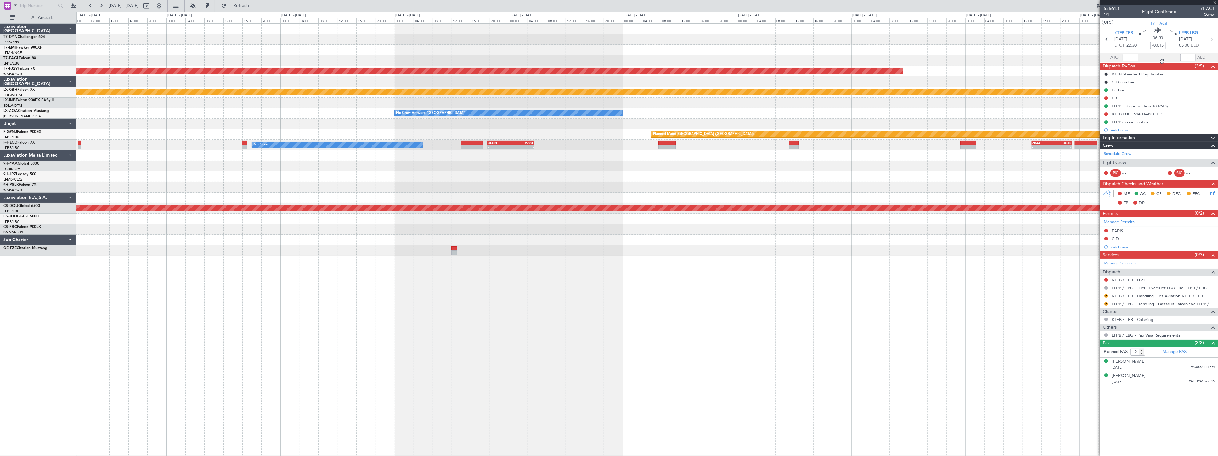
type input "3"
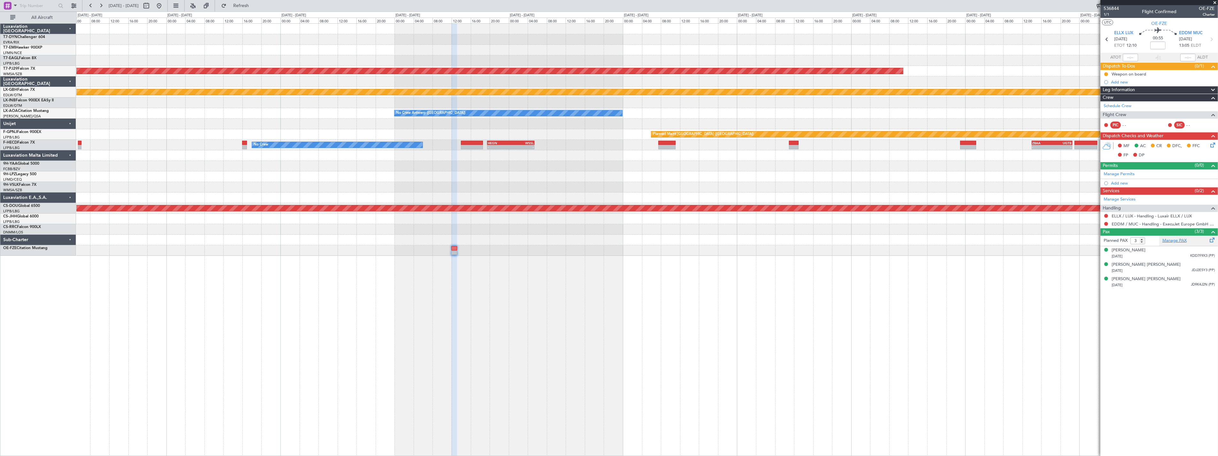
click at [1206, 239] on div "Manage PAX" at bounding box center [1189, 240] width 59 height 10
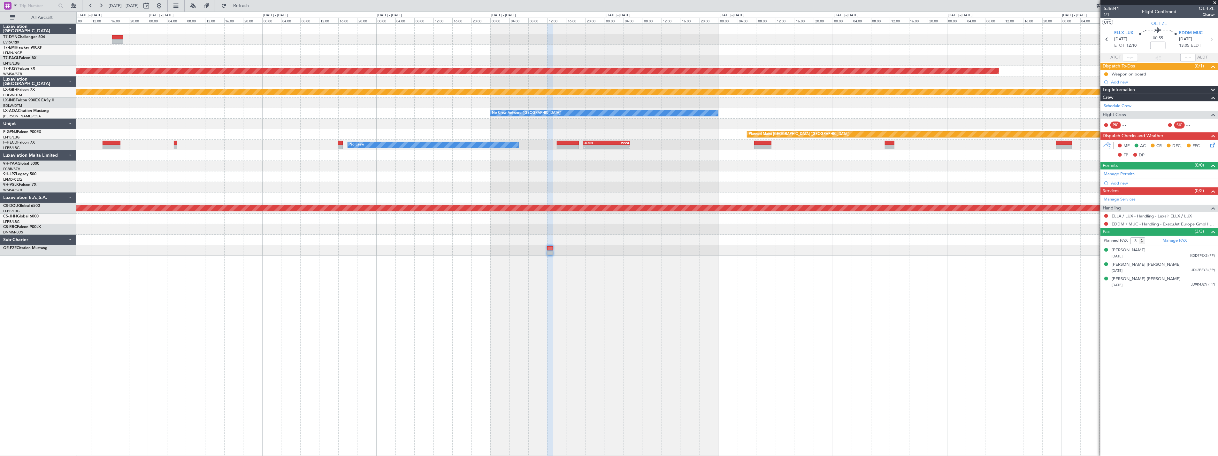
click at [625, 321] on div "Planned Maint [GEOGRAPHIC_DATA] (Sultan [PERSON_NAME] [PERSON_NAME] - Subang) P…" at bounding box center [647, 239] width 1142 height 432
click at [586, 366] on div "Planned Maint [GEOGRAPHIC_DATA] (Sultan [PERSON_NAME] [PERSON_NAME] - Subang) P…" at bounding box center [647, 239] width 1142 height 432
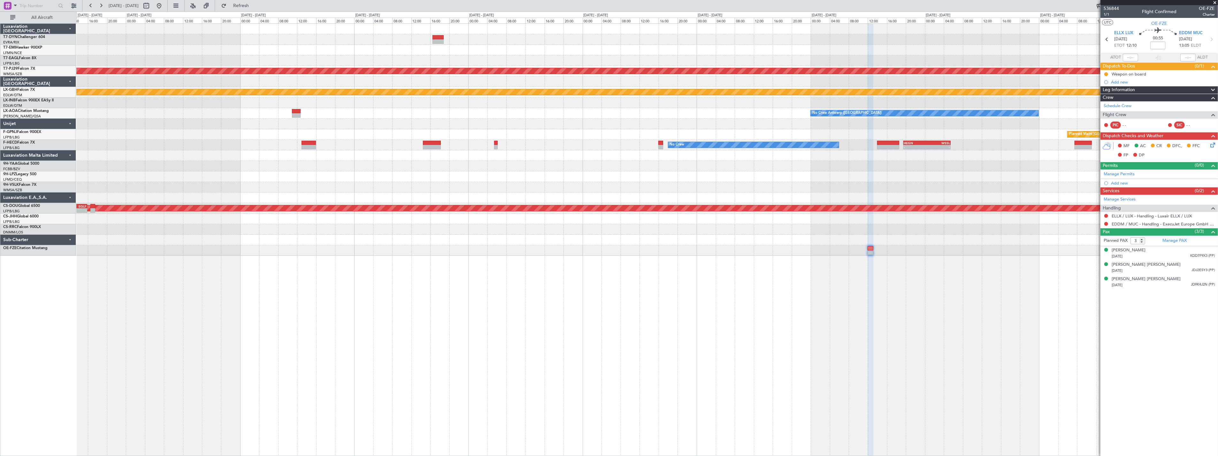
click at [726, 375] on div "Planned Maint [GEOGRAPHIC_DATA] Planned Maint [GEOGRAPHIC_DATA] (Sultan [PERSON…" at bounding box center [647, 239] width 1142 height 432
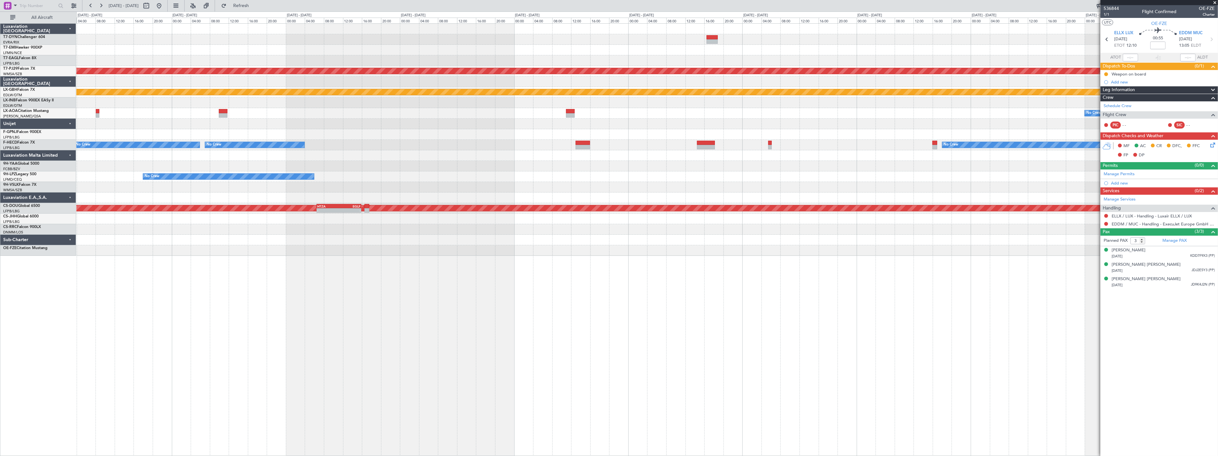
click at [585, 362] on div "Planned Maint [GEOGRAPHIC_DATA] Planned Maint [GEOGRAPHIC_DATA] (Sultan [PERSON…" at bounding box center [647, 239] width 1142 height 432
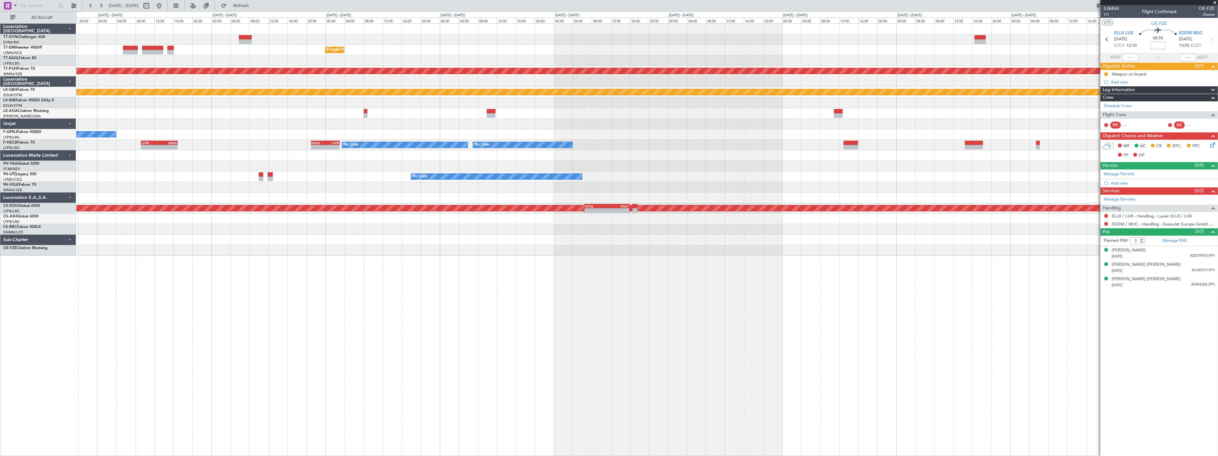
click at [520, 359] on div "Planned Maint [GEOGRAPHIC_DATA] Planned Maint [GEOGRAPHIC_DATA] (Sultan [PERSON…" at bounding box center [647, 239] width 1142 height 432
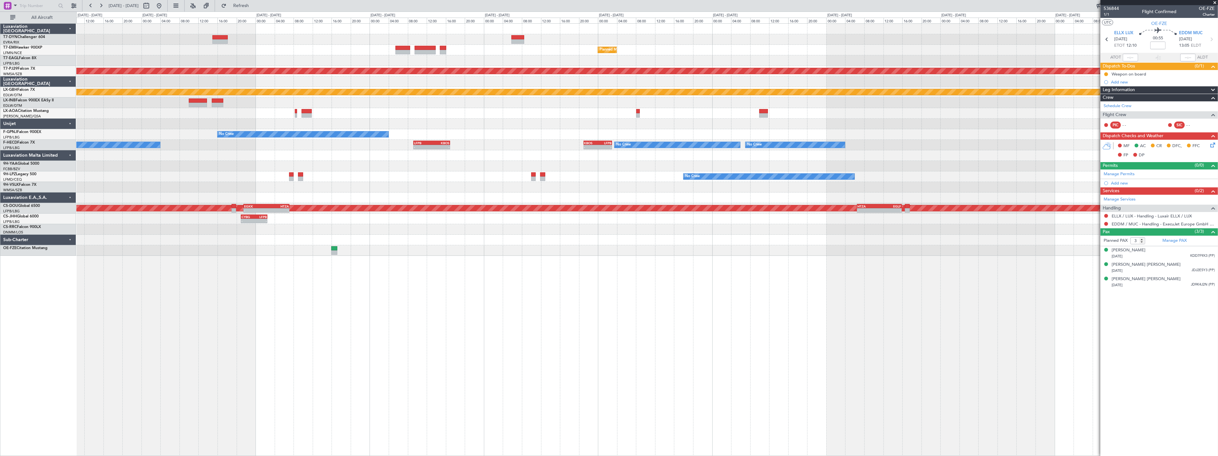
click at [545, 352] on div "Planned Maint [GEOGRAPHIC_DATA] Planned Maint [US_STATE] ([GEOGRAPHIC_DATA]) Pl…" at bounding box center [647, 239] width 1142 height 432
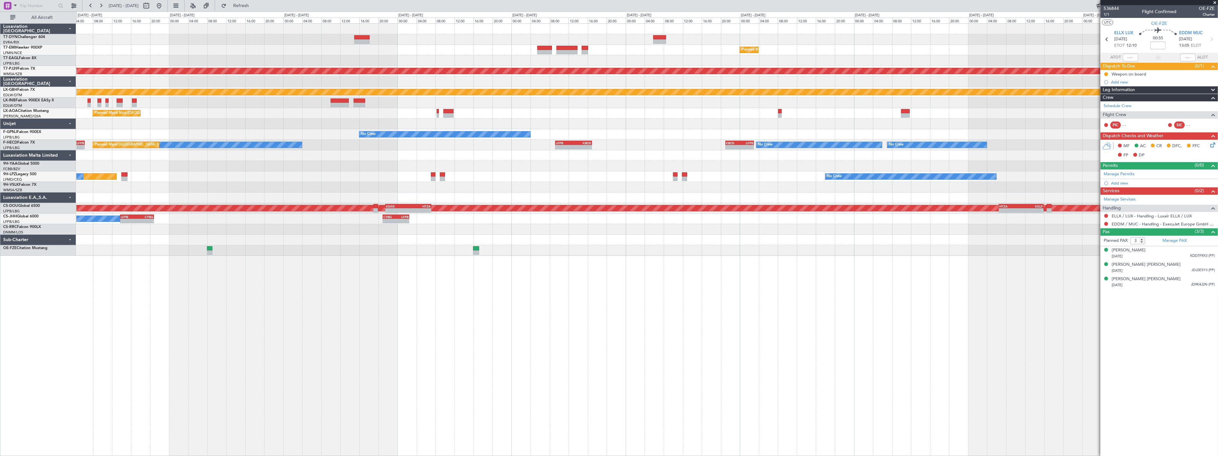
click at [517, 380] on div "Unplanned Maint [GEOGRAPHIC_DATA] (Riga Intl) Planned Maint [GEOGRAPHIC_DATA] -…" at bounding box center [647, 239] width 1142 height 432
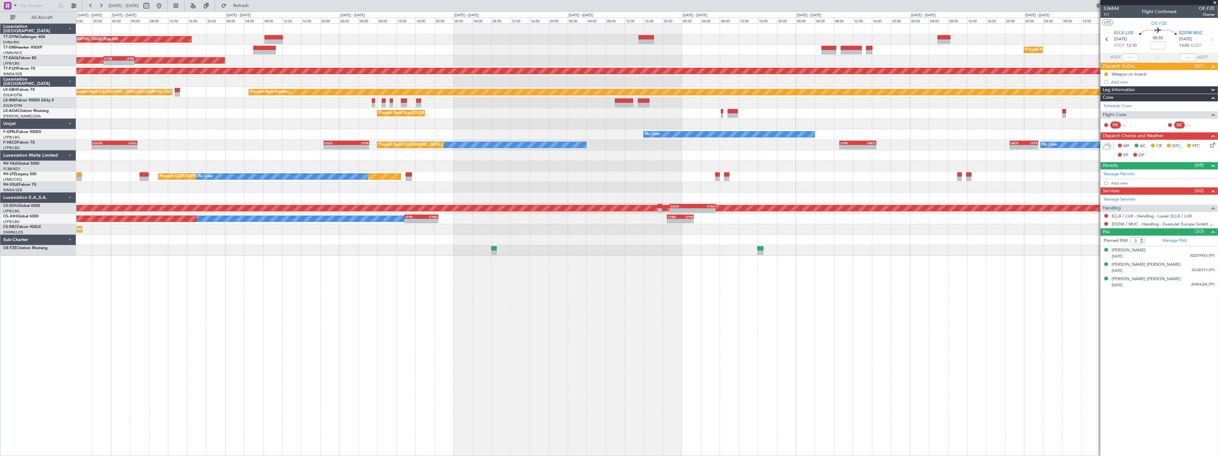
click at [487, 362] on div "Unplanned Maint [GEOGRAPHIC_DATA] (Riga Intl) Planned Maint [GEOGRAPHIC_DATA] P…" at bounding box center [647, 239] width 1142 height 432
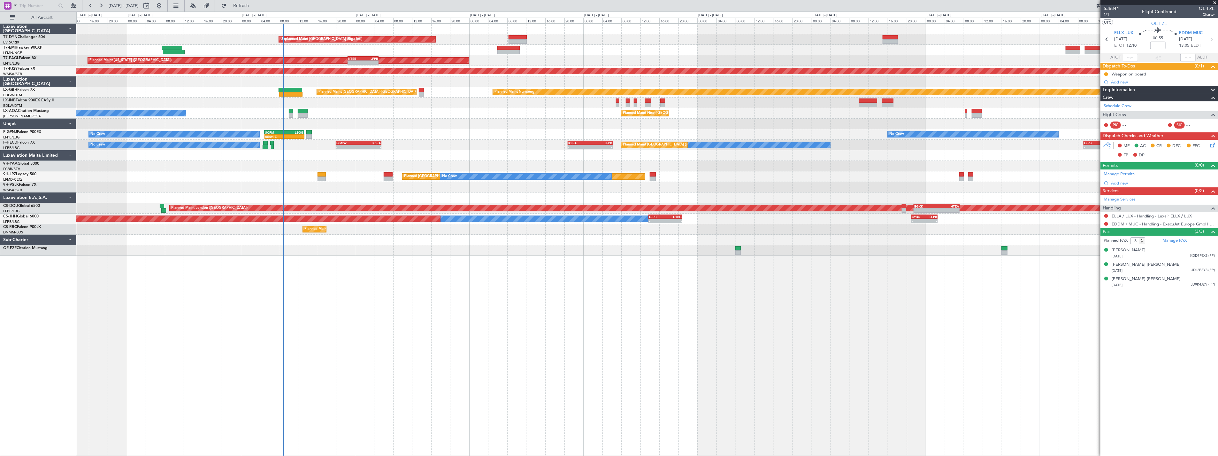
click at [359, 348] on div "Unplanned Maint [GEOGRAPHIC_DATA] (Riga Intl) Planned Maint [GEOGRAPHIC_DATA] P…" at bounding box center [647, 239] width 1142 height 432
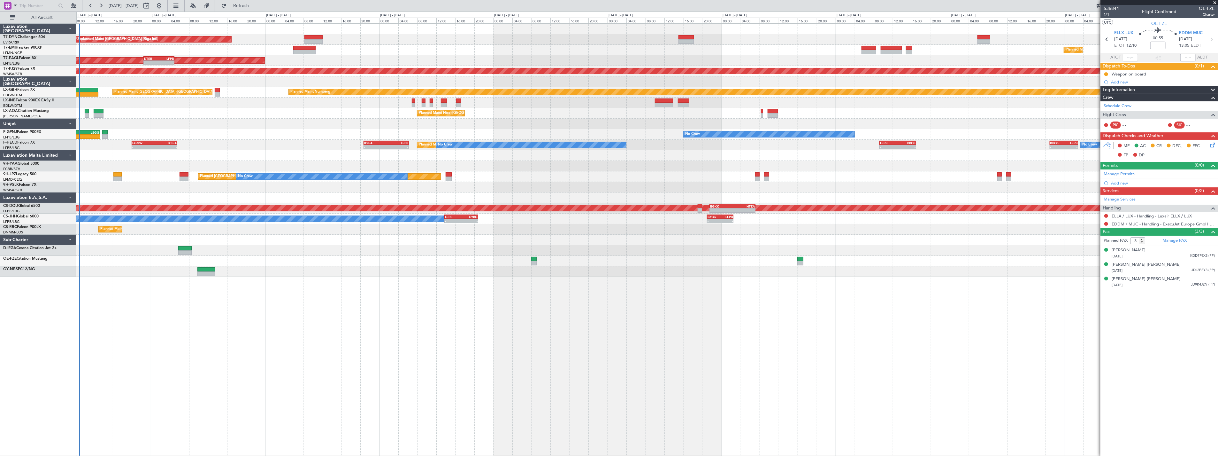
click at [237, 346] on div "Unplanned Maint [GEOGRAPHIC_DATA] (Riga Intl) Planned Maint [GEOGRAPHIC_DATA] P…" at bounding box center [647, 239] width 1142 height 432
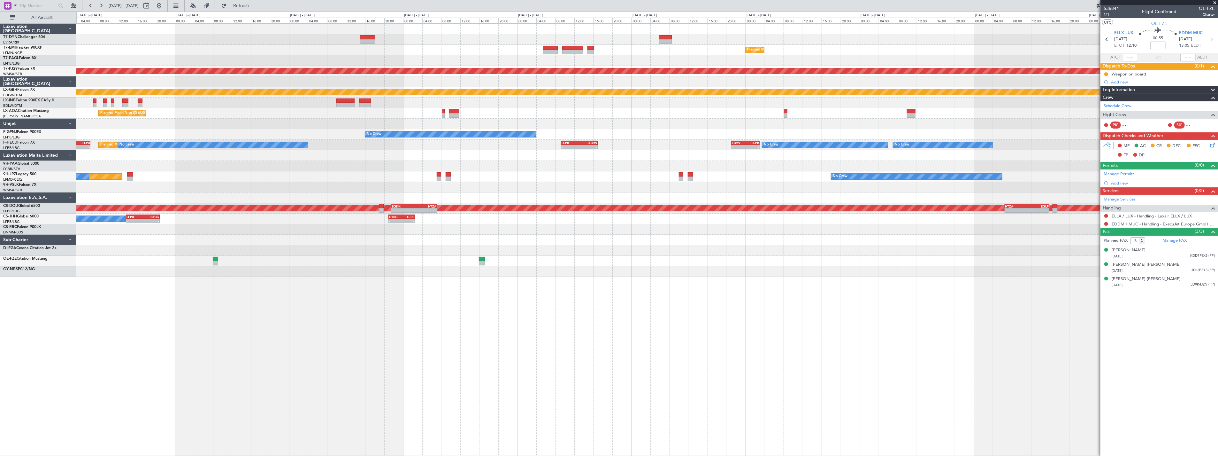
click at [304, 178] on div "Unplanned Maint [GEOGRAPHIC_DATA] (Riga Intl) Planned Maint [GEOGRAPHIC_DATA] -…" at bounding box center [647, 150] width 1142 height 253
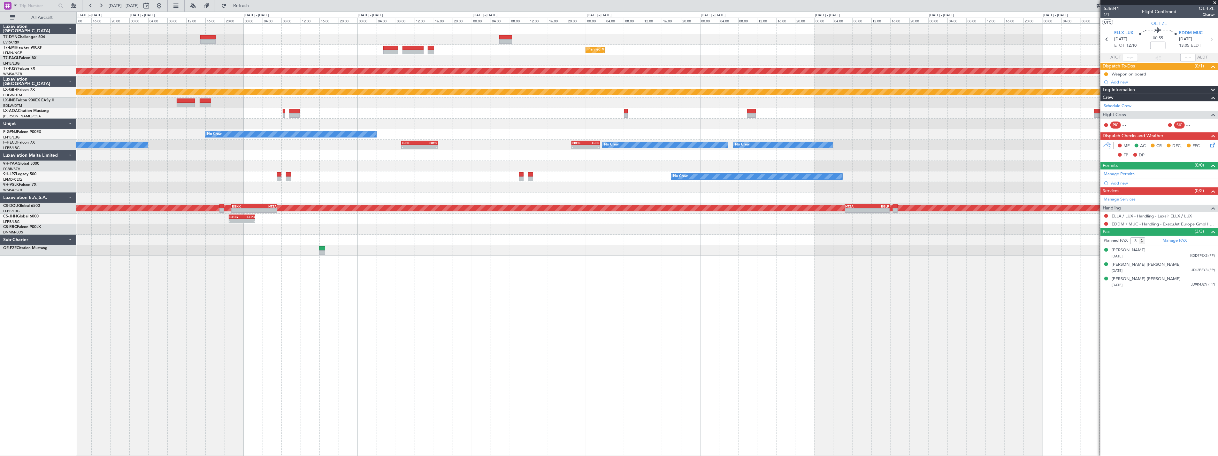
click at [0, 167] on html "[DATE] - [DATE] Refresh Quick Links All Aircraft Planned Maint [GEOGRAPHIC_DATA…" at bounding box center [609, 228] width 1218 height 456
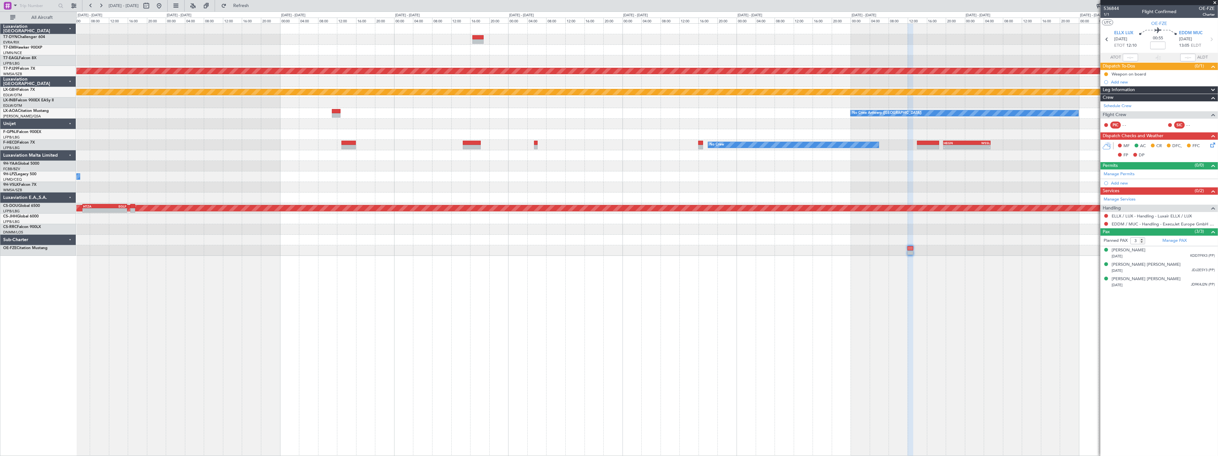
click at [0, 173] on html "[DATE] - [DATE] Refresh Quick Links All Aircraft Planned Maint [GEOGRAPHIC_DATA…" at bounding box center [609, 228] width 1218 height 456
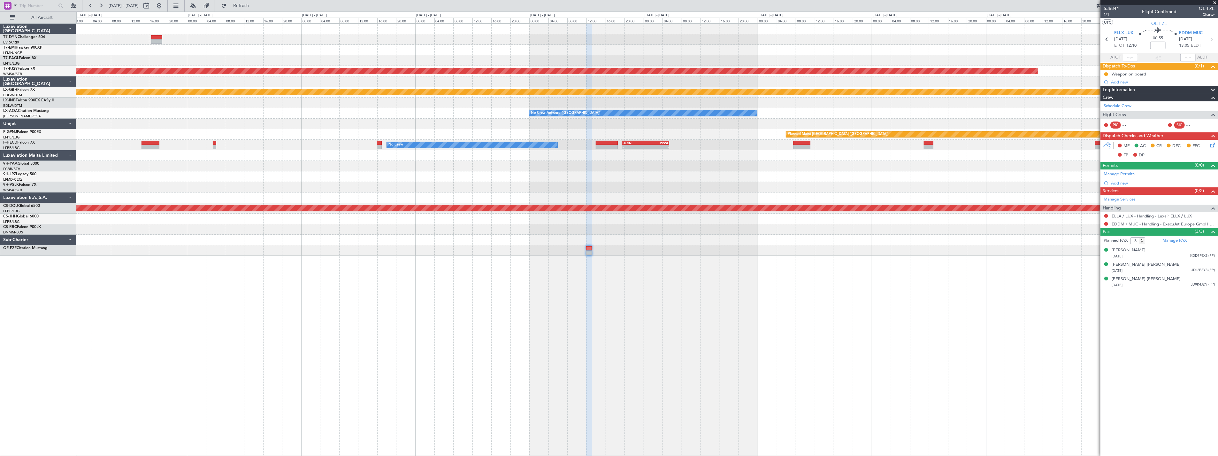
click at [101, 181] on div at bounding box center [647, 176] width 1142 height 11
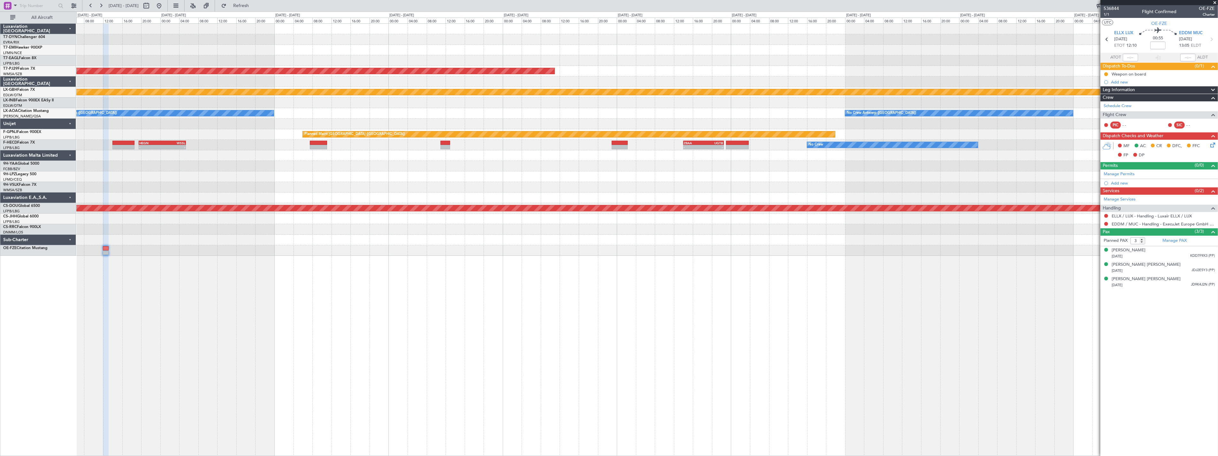
click at [100, 174] on div at bounding box center [647, 176] width 1142 height 11
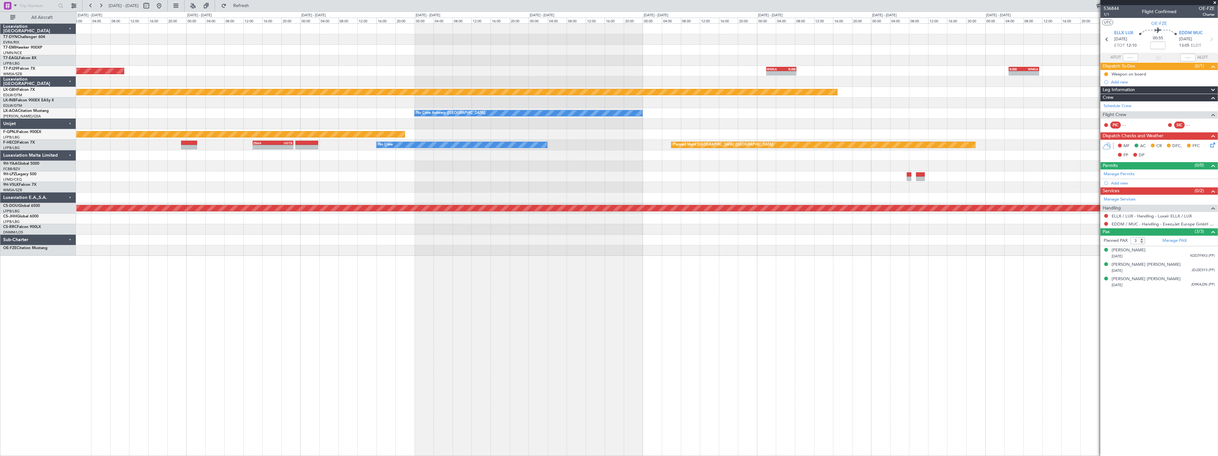
click at [145, 191] on div "Planned Maint [GEOGRAPHIC_DATA] (Sultan [PERSON_NAME] [PERSON_NAME] - Subang) W…" at bounding box center [647, 140] width 1142 height 232
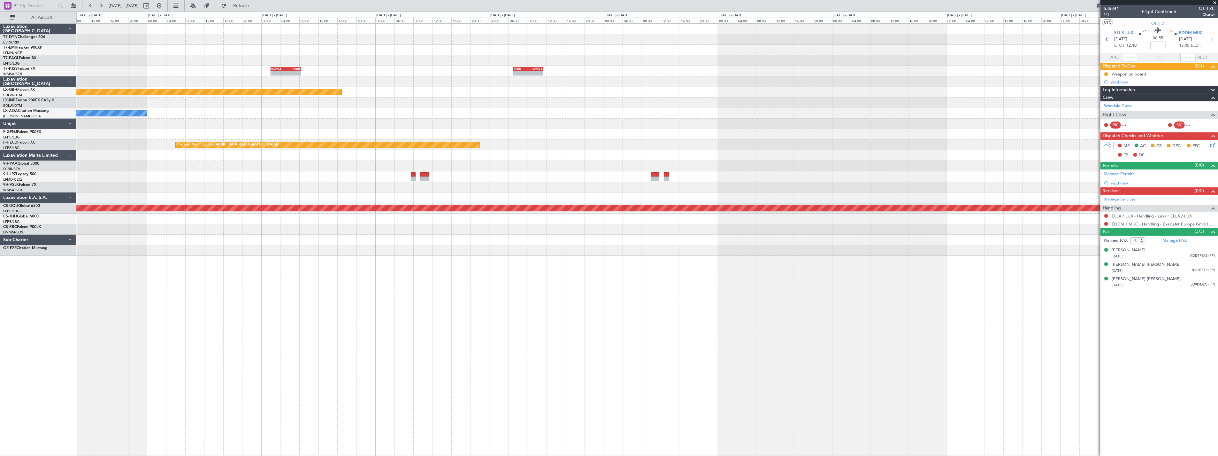
click at [157, 196] on div at bounding box center [647, 197] width 1142 height 11
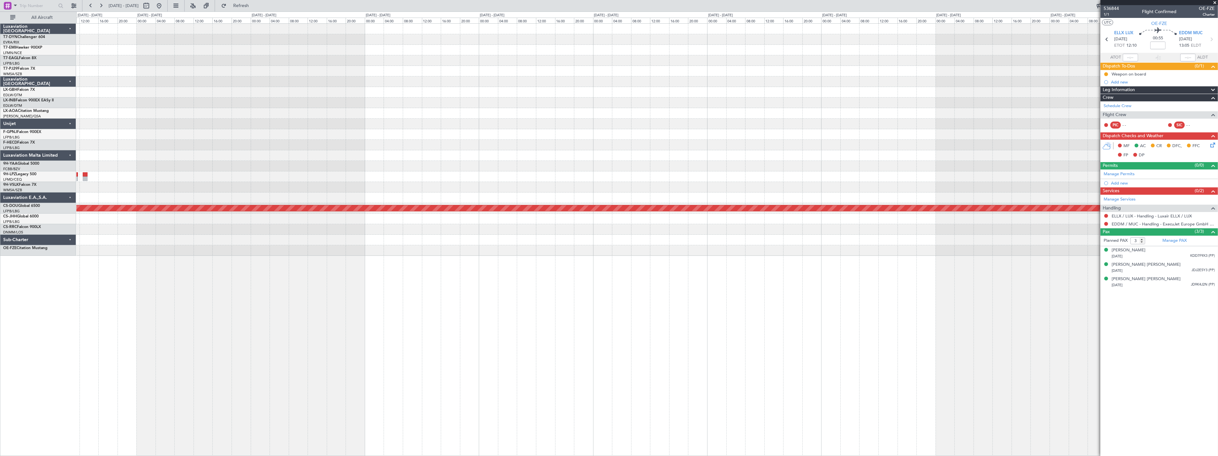
click at [165, 189] on div "- - RJBB 05:00 Z WMSA 11:20 Z Planned Maint [GEOGRAPHIC_DATA] ([GEOGRAPHIC_DATA…" at bounding box center [647, 140] width 1142 height 232
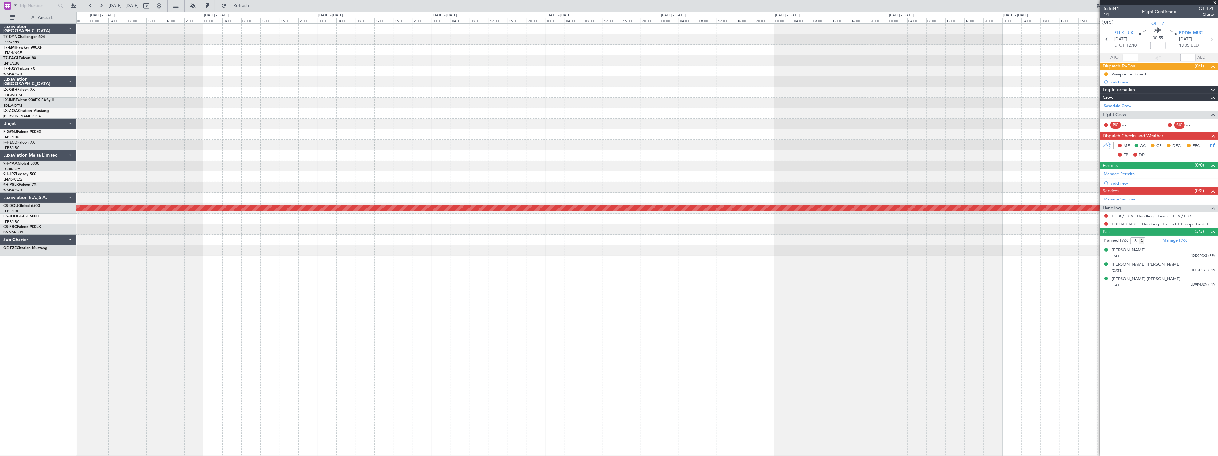
click at [263, 186] on div at bounding box center [647, 187] width 1142 height 11
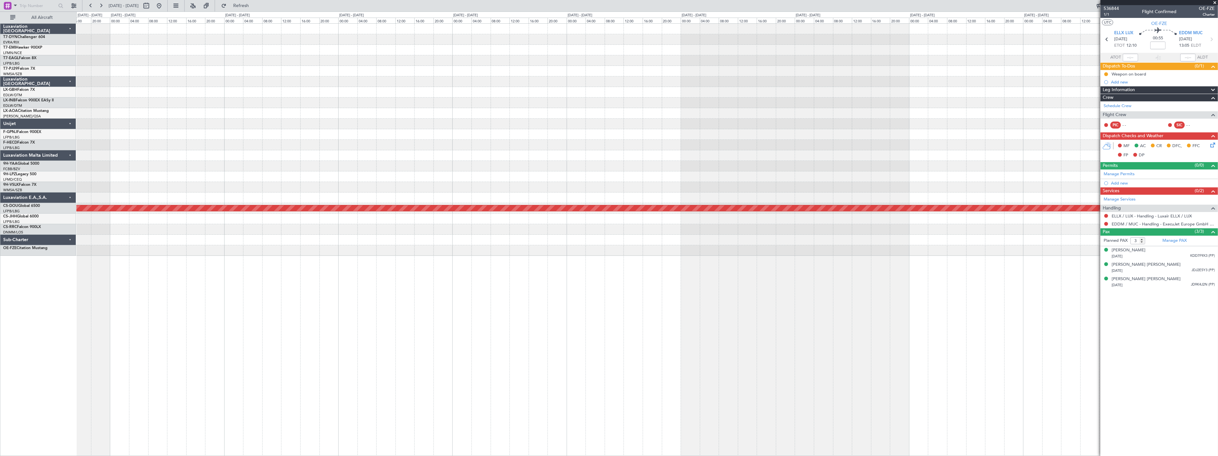
click at [334, 170] on div at bounding box center [647, 166] width 1142 height 11
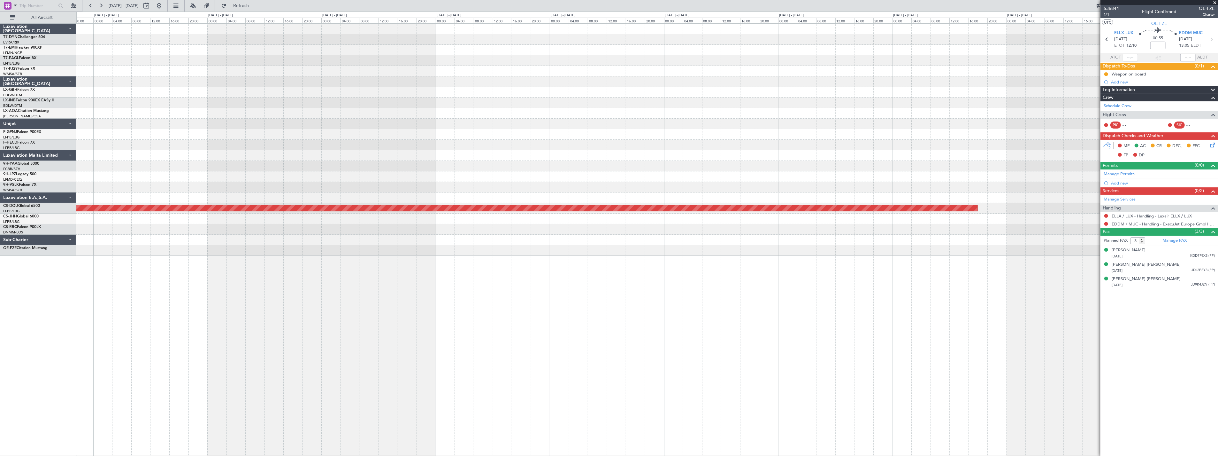
click at [470, 163] on div "Planned Maint London ([GEOGRAPHIC_DATA])" at bounding box center [647, 140] width 1142 height 232
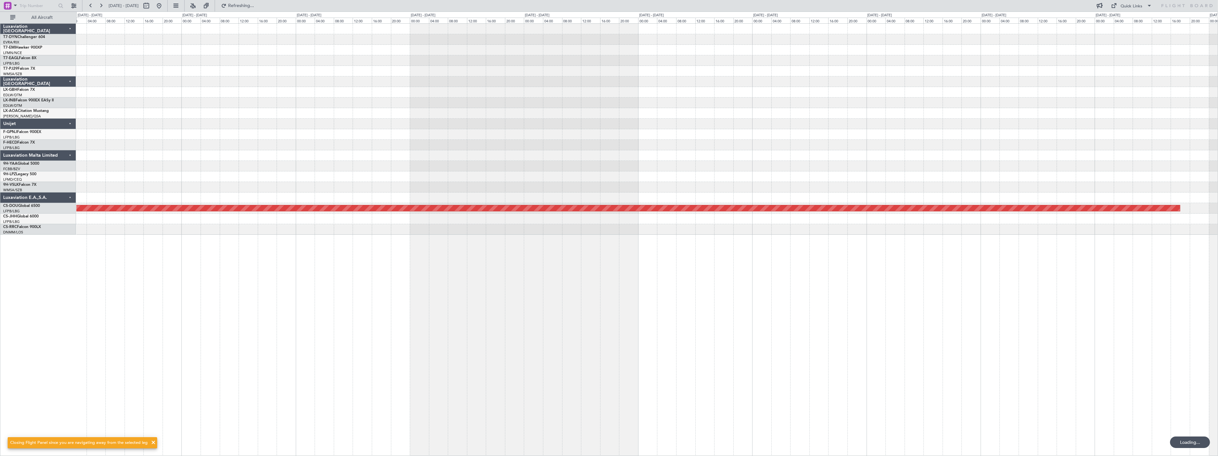
click at [1164, 159] on div at bounding box center [647, 155] width 1142 height 11
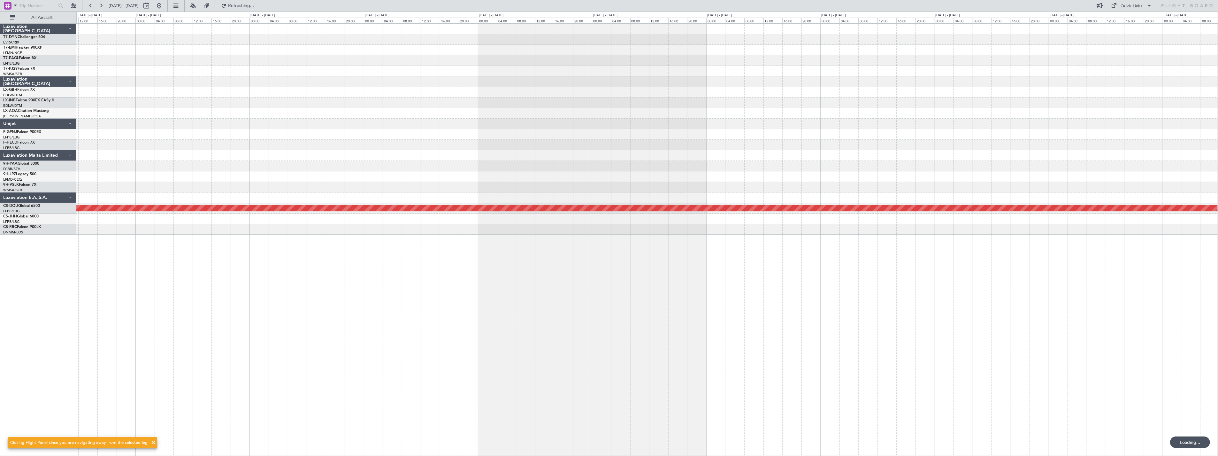
click at [1071, 145] on div at bounding box center [647, 145] width 1142 height 11
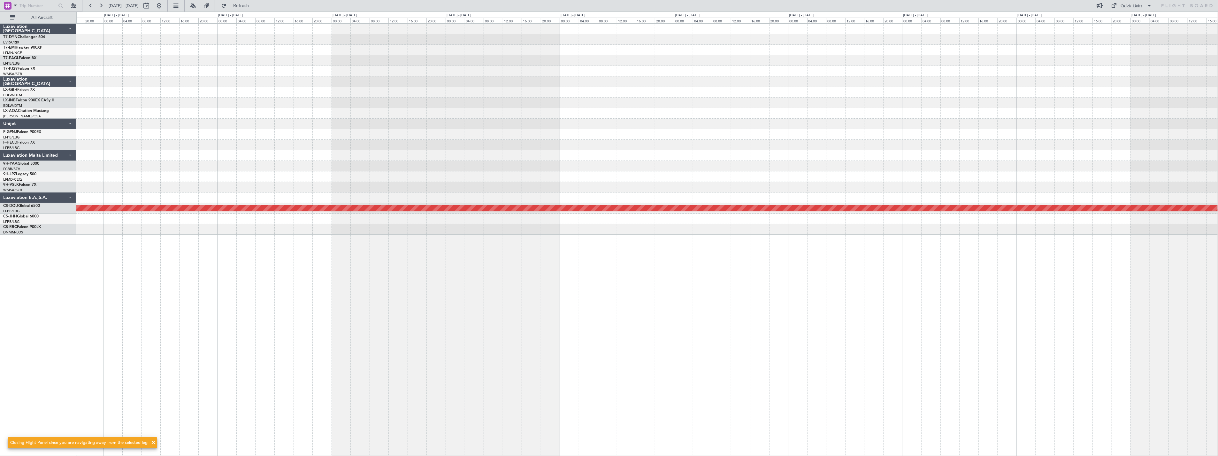
click at [925, 151] on div "Planned Maint London ([GEOGRAPHIC_DATA]) Planned Maint [GEOGRAPHIC_DATA] ([GEOG…" at bounding box center [647, 129] width 1142 height 211
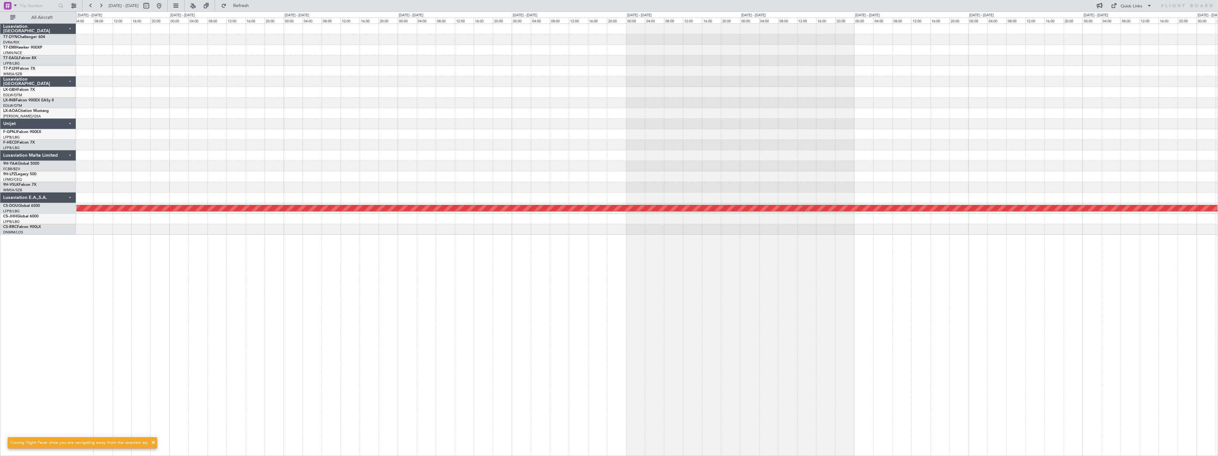
click at [886, 159] on div "Planned Maint London ([GEOGRAPHIC_DATA])" at bounding box center [647, 129] width 1142 height 211
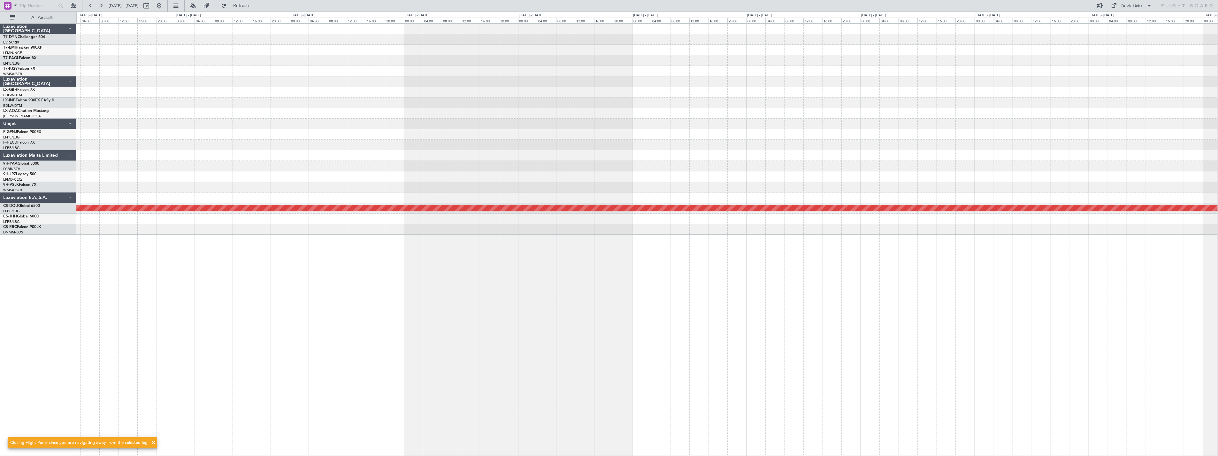
click at [794, 157] on div at bounding box center [647, 155] width 1142 height 11
click at [899, 163] on div "Planned Maint Nurnberg Planned Maint [GEOGRAPHIC_DATA] ([GEOGRAPHIC_DATA])" at bounding box center [647, 129] width 1142 height 211
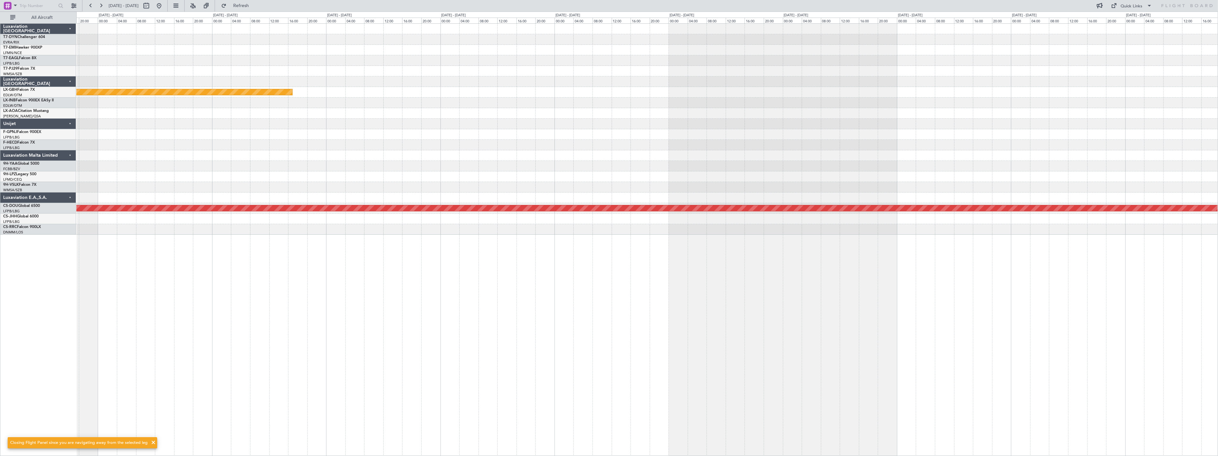
click at [685, 130] on div "Planned Maint [GEOGRAPHIC_DATA] ([GEOGRAPHIC_DATA])" at bounding box center [647, 134] width 1142 height 11
click at [803, 128] on div "Planned Maint Nurnberg Planned Maint [GEOGRAPHIC_DATA] ([GEOGRAPHIC_DATA]) Plan…" at bounding box center [647, 129] width 1142 height 211
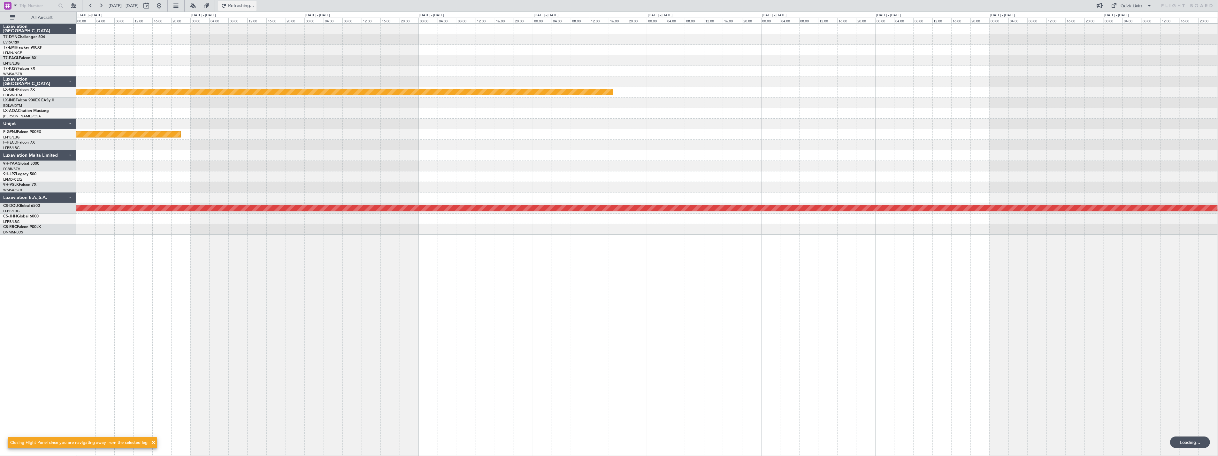
click at [255, 5] on span "Refreshing..." at bounding box center [241, 6] width 27 height 4
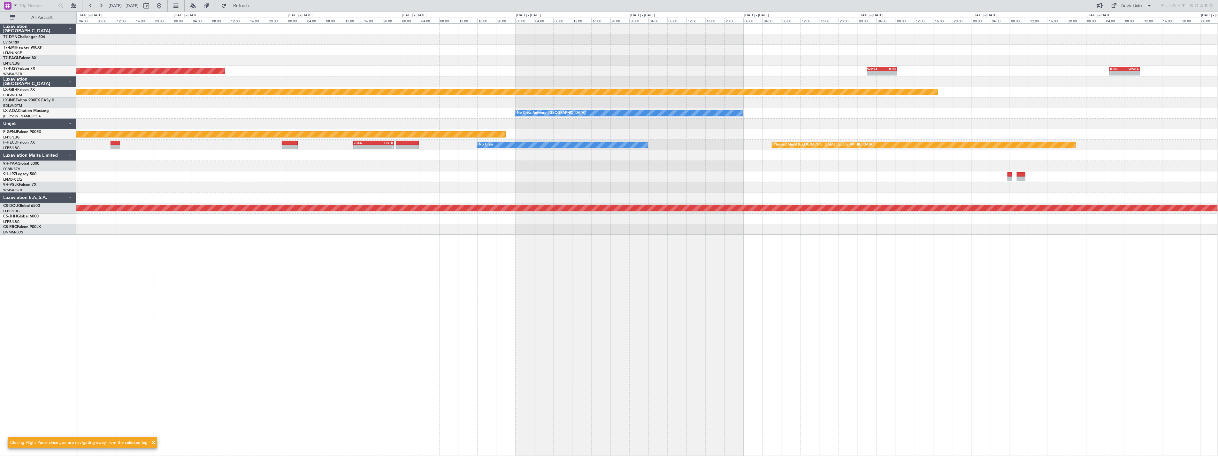
click at [774, 23] on div "- - WMSA 02:00 Z RJBB 08:20 Z - - RJBB 05:00 Z WMSA 11:20 Z Planned Maint [GEOG…" at bounding box center [609, 234] width 1218 height 444
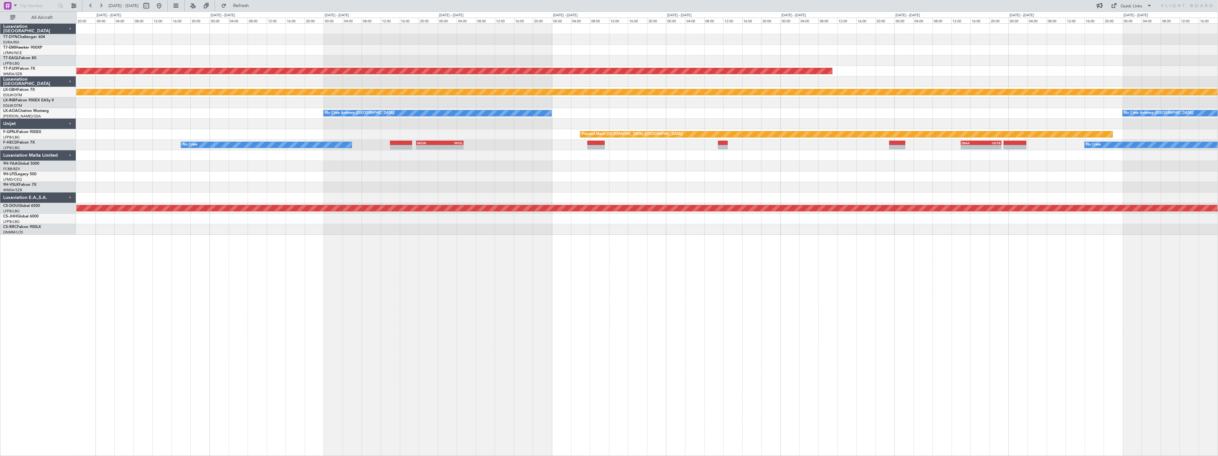
click at [551, 29] on div "Planned Maint [GEOGRAPHIC_DATA] (Sultan [PERSON_NAME] [PERSON_NAME] - Subang) W…" at bounding box center [647, 129] width 1142 height 211
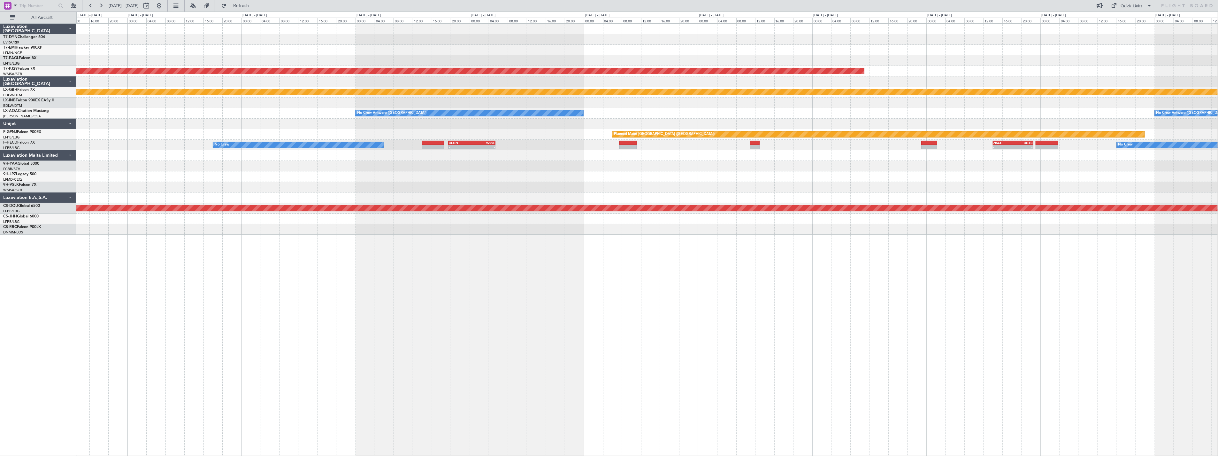
click at [671, 16] on div "Planned Maint [GEOGRAPHIC_DATA] (Sultan [PERSON_NAME] [PERSON_NAME] - Subang) P…" at bounding box center [609, 234] width 1218 height 444
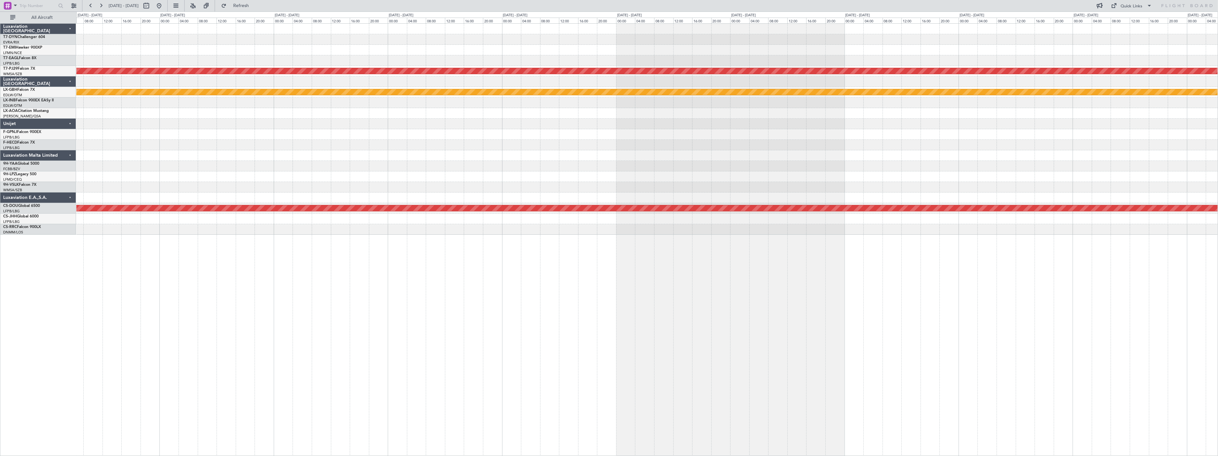
click at [756, 19] on div "Planned Maint [GEOGRAPHIC_DATA] (Sultan [PERSON_NAME] [PERSON_NAME] - Subang) P…" at bounding box center [609, 234] width 1218 height 444
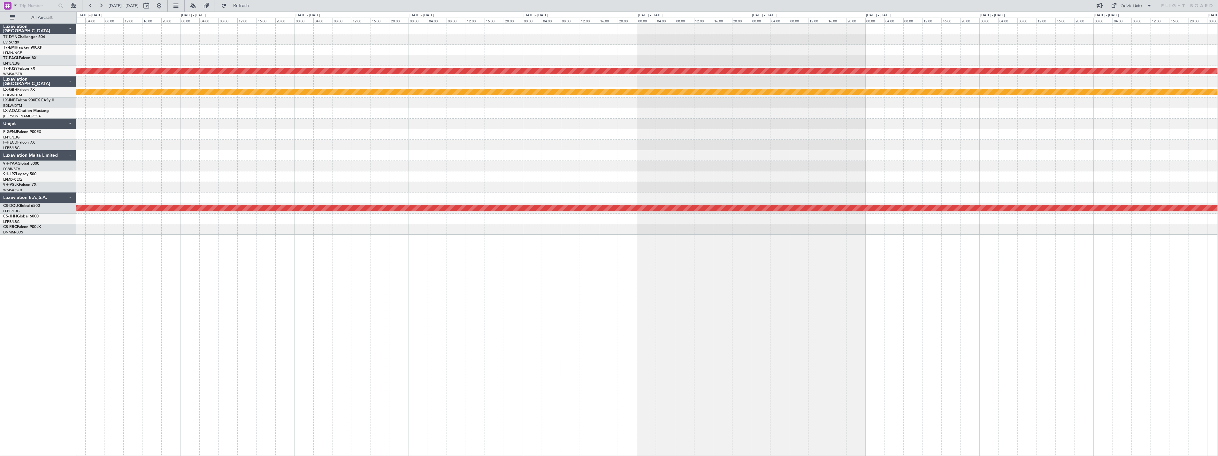
click at [672, 49] on div "Planned Maint [GEOGRAPHIC_DATA] (Sultan [PERSON_NAME] [PERSON_NAME] - Subang) P…" at bounding box center [647, 129] width 1142 height 211
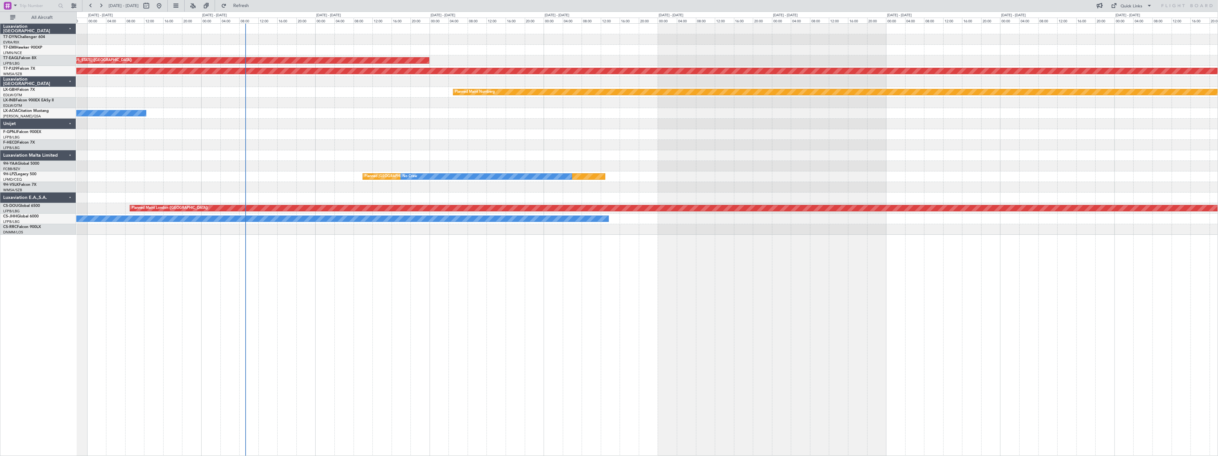
click at [781, 50] on div "Planned Maint New York (Teterboro) Planned Maint Kuala Lumpur (Sultan Abdul Azi…" at bounding box center [647, 129] width 1142 height 211
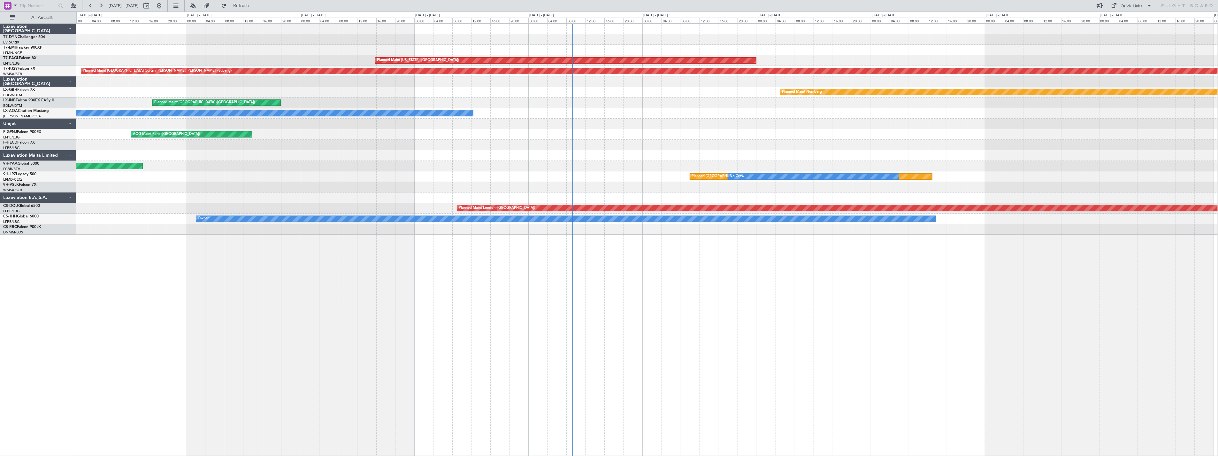
click at [781, 50] on div at bounding box center [647, 50] width 1142 height 11
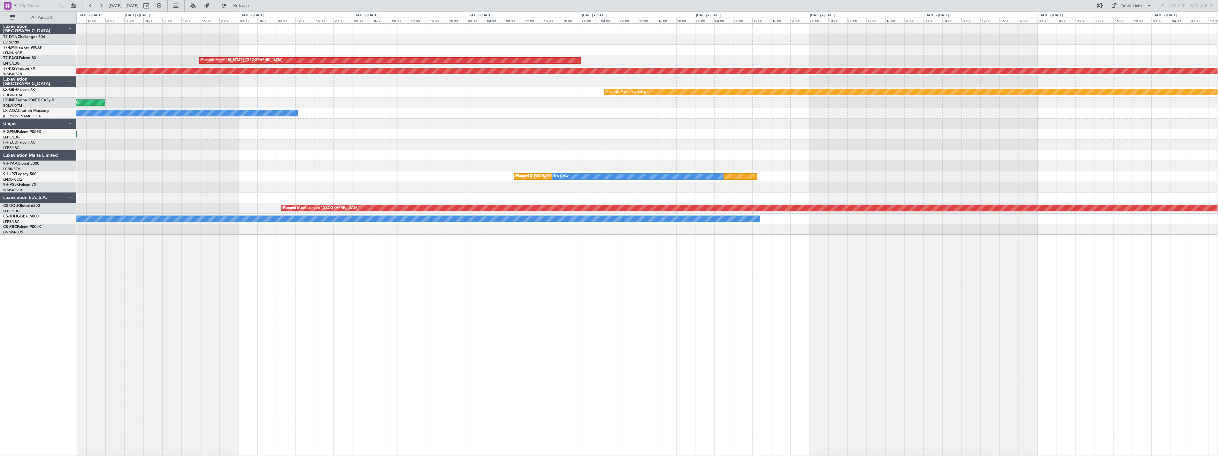
click at [0, 109] on html "10 Oct 2025 - 20 Oct 2025 Refresh Quick Links All Aircraft Planned Maint New Yo…" at bounding box center [609, 228] width 1218 height 456
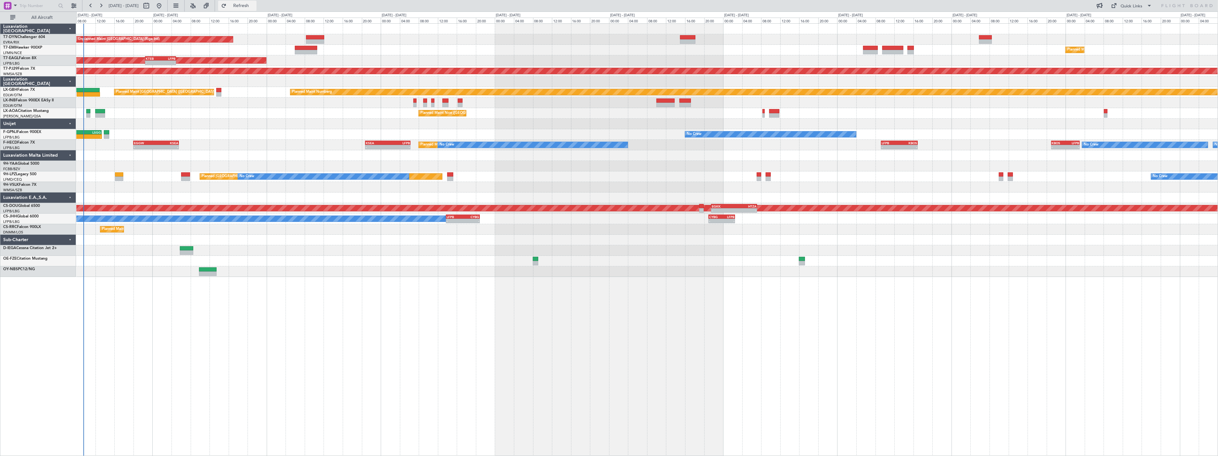
click at [252, 4] on span "Refresh" at bounding box center [241, 6] width 27 height 4
